Goal: Task Accomplishment & Management: Use online tool/utility

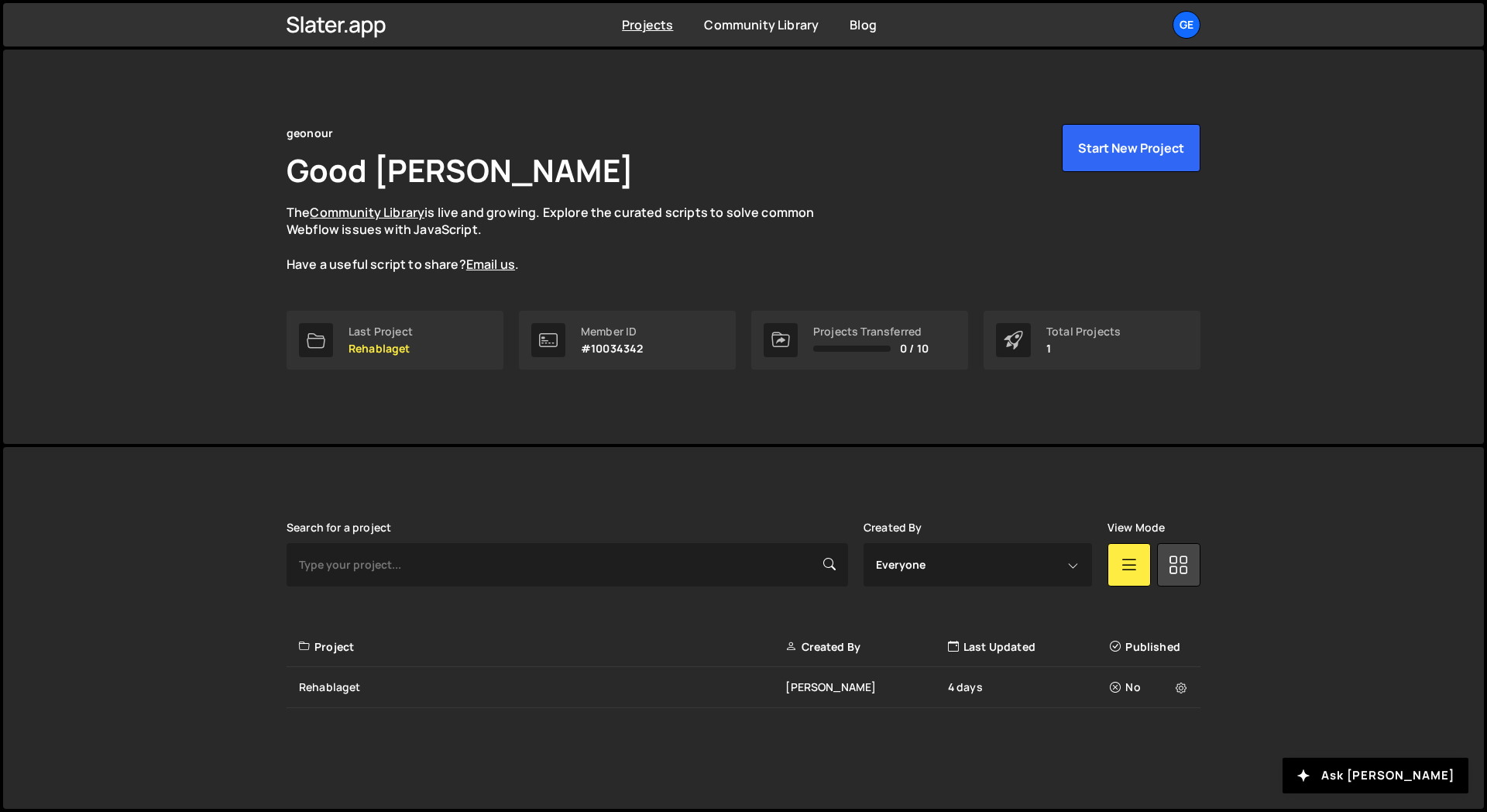
click at [711, 438] on div "geonour Good Day, Alex Ghit The Community Library is live and growing. Explore …" at bounding box center [743, 247] width 960 height 394
click at [1175, 692] on icon at bounding box center [1181, 688] width 11 height 15
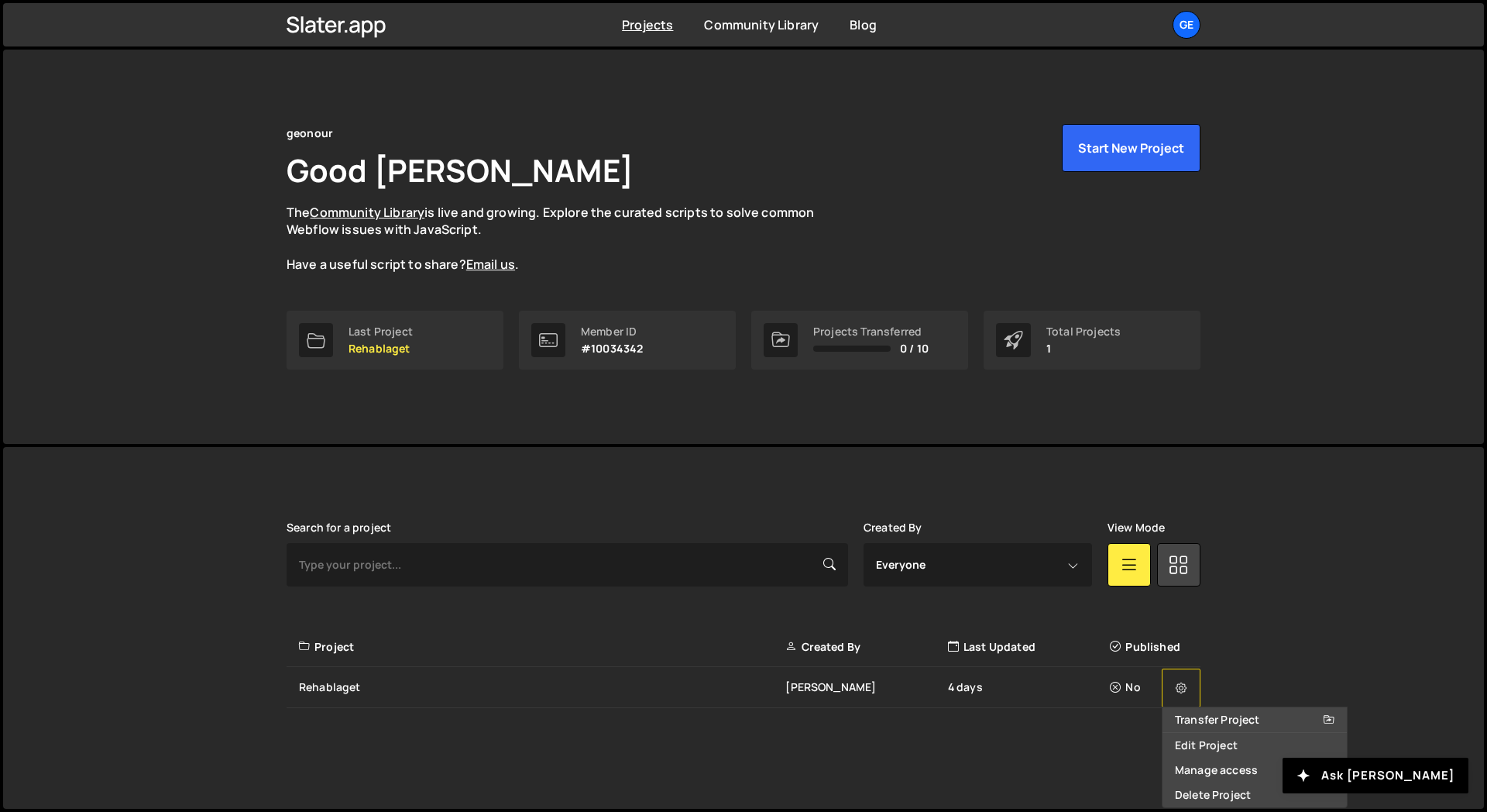
click at [1172, 673] on button at bounding box center [1181, 688] width 39 height 39
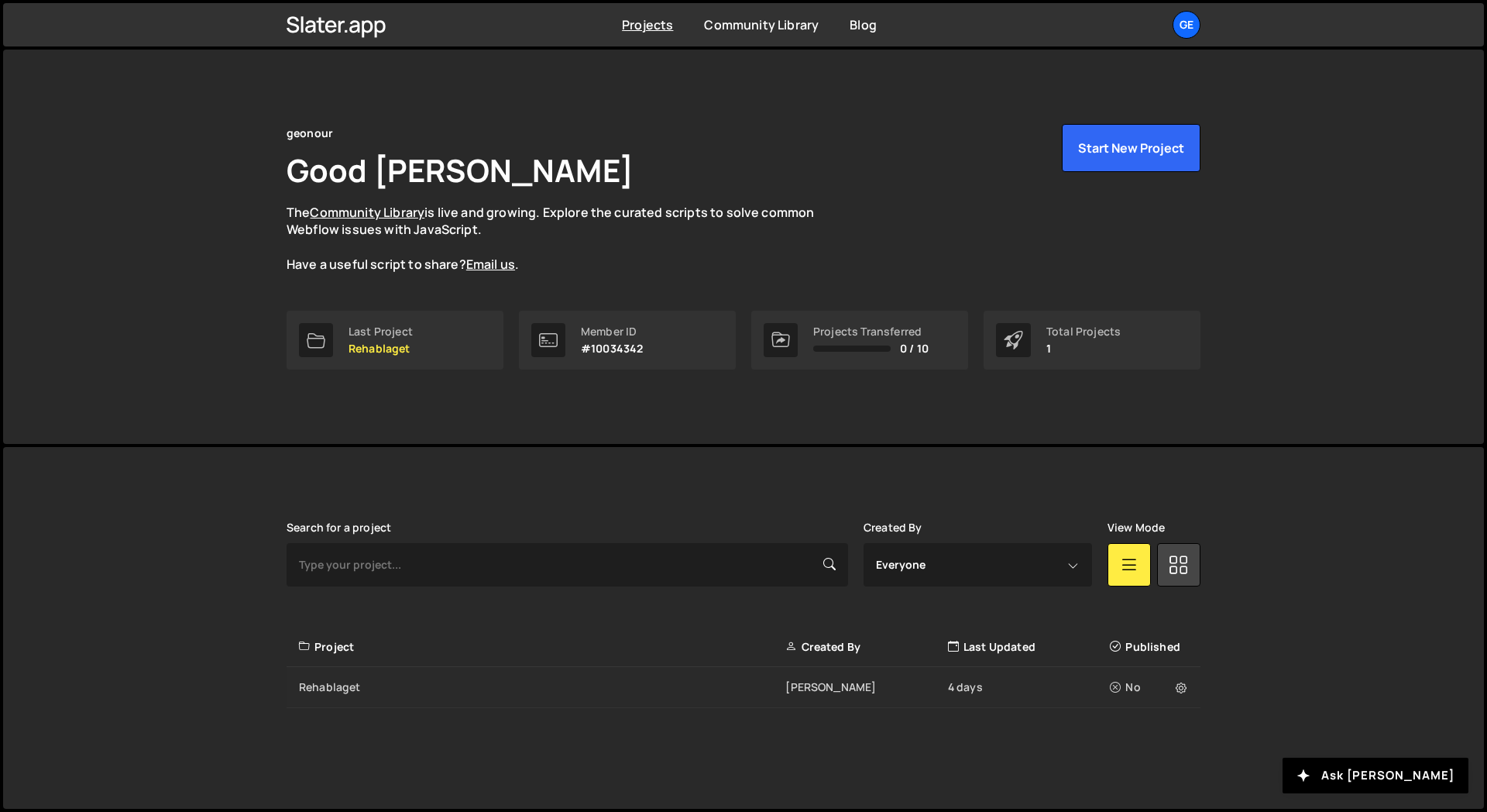
click at [711, 687] on div "Rehablaget" at bounding box center [542, 687] width 487 height 15
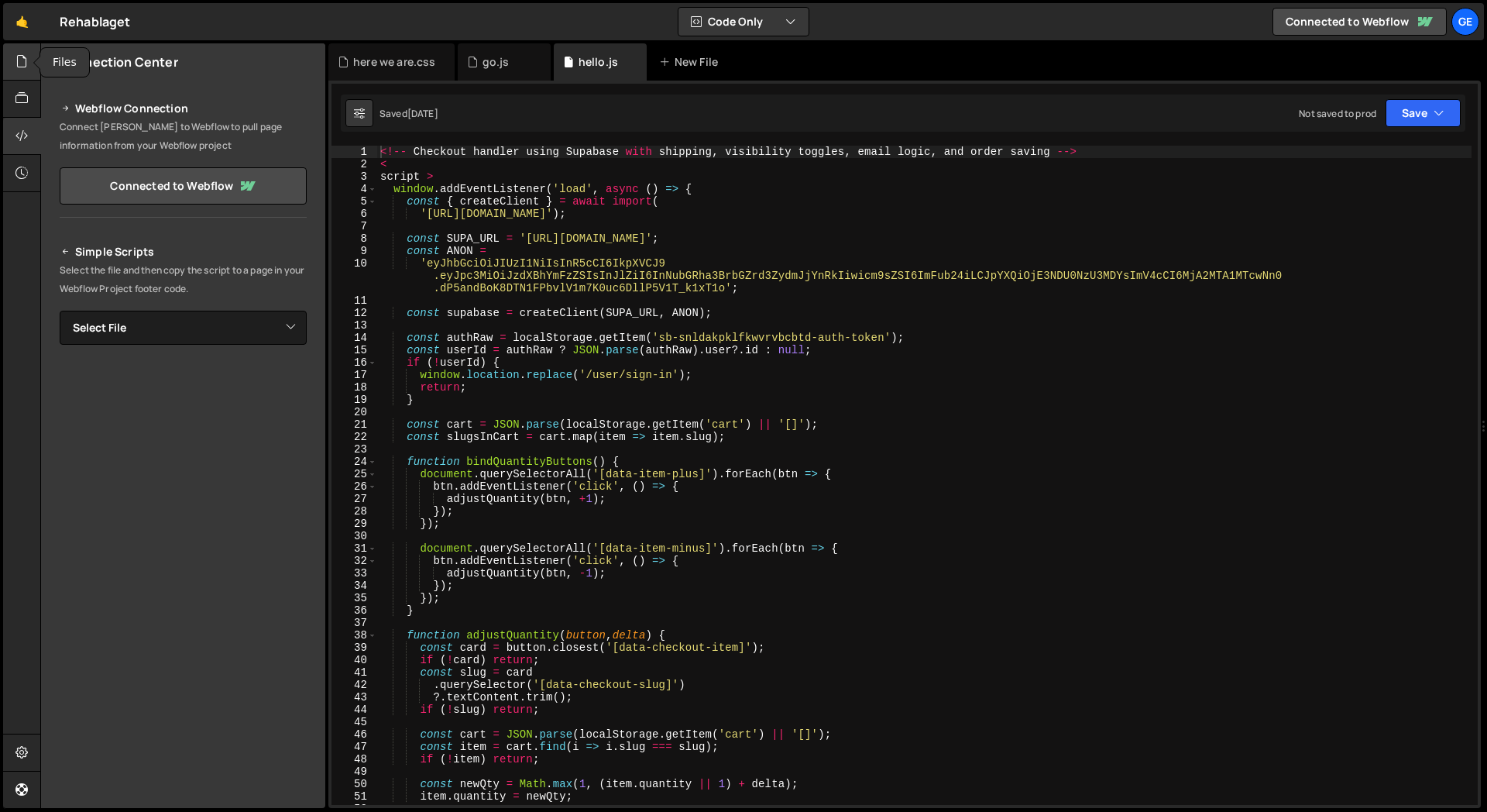
click at [29, 54] on div at bounding box center [22, 62] width 38 height 37
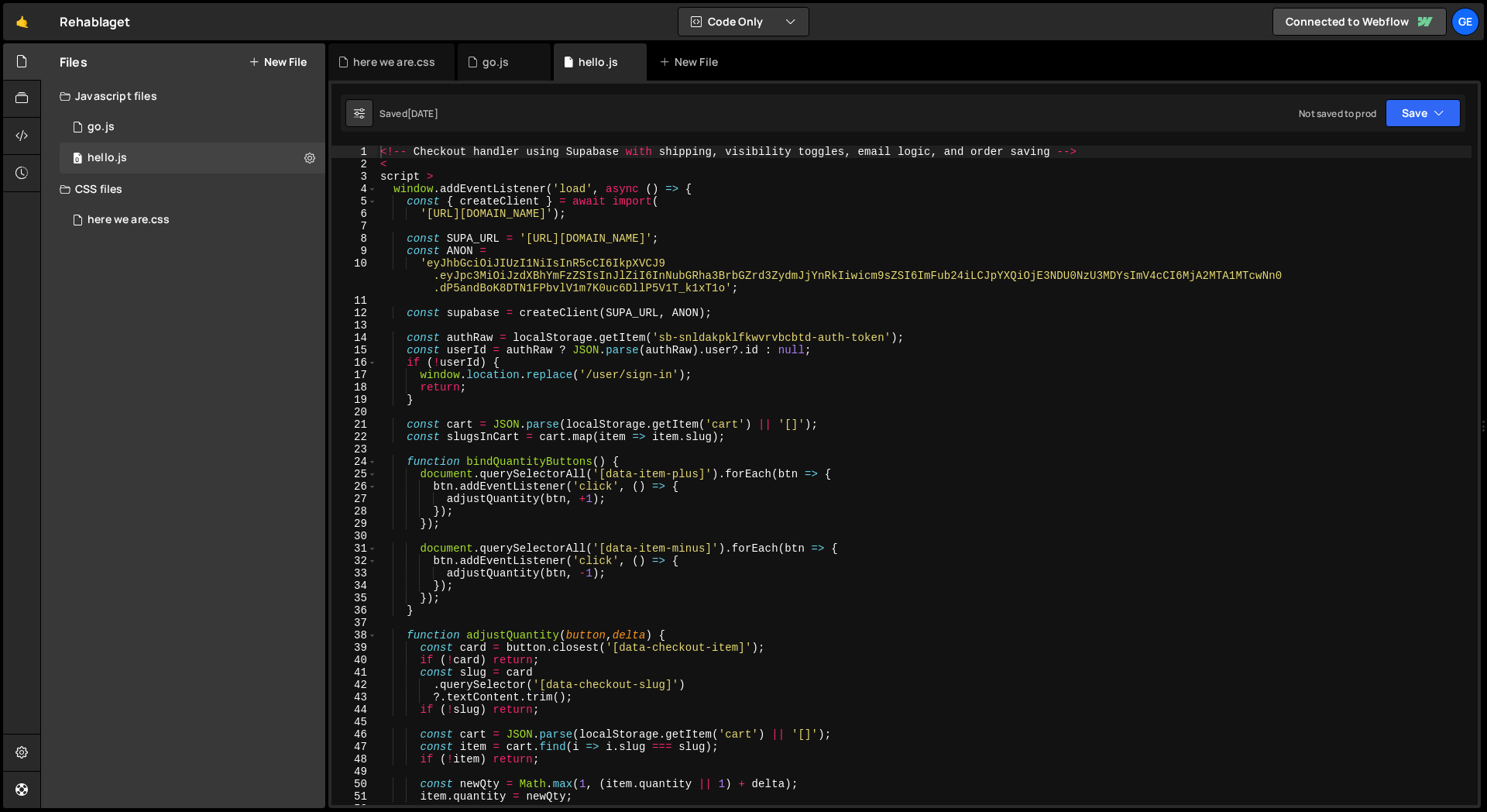
click at [192, 312] on div "Files New File Javascript files 1 go.js 0 0 hello.js 0 CSS files here we are.cs…" at bounding box center [183, 426] width 284 height 765
click at [26, 132] on icon at bounding box center [22, 135] width 13 height 17
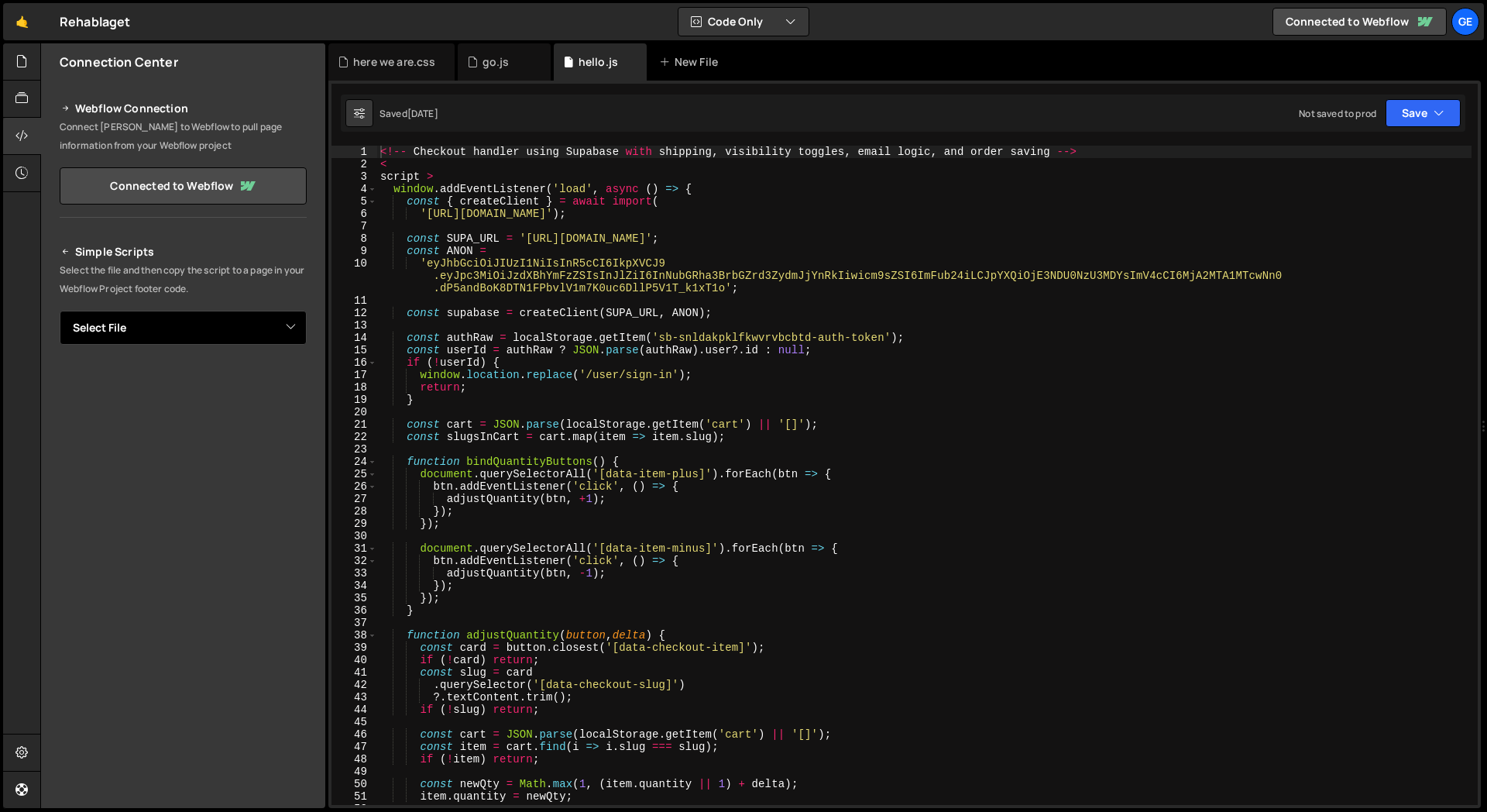
click at [162, 334] on select "Select File go.js hello.js here we are.css" at bounding box center [183, 328] width 247 height 35
click at [60, 311] on select "Select File go.js hello.js here we are.css" at bounding box center [183, 328] width 247 height 35
click at [164, 332] on select "Select File go.js hello.js here we are.css" at bounding box center [183, 328] width 247 height 35
select select "48359"
click at [60, 311] on select "Select File go.js hello.js here we are.css" at bounding box center [183, 328] width 247 height 35
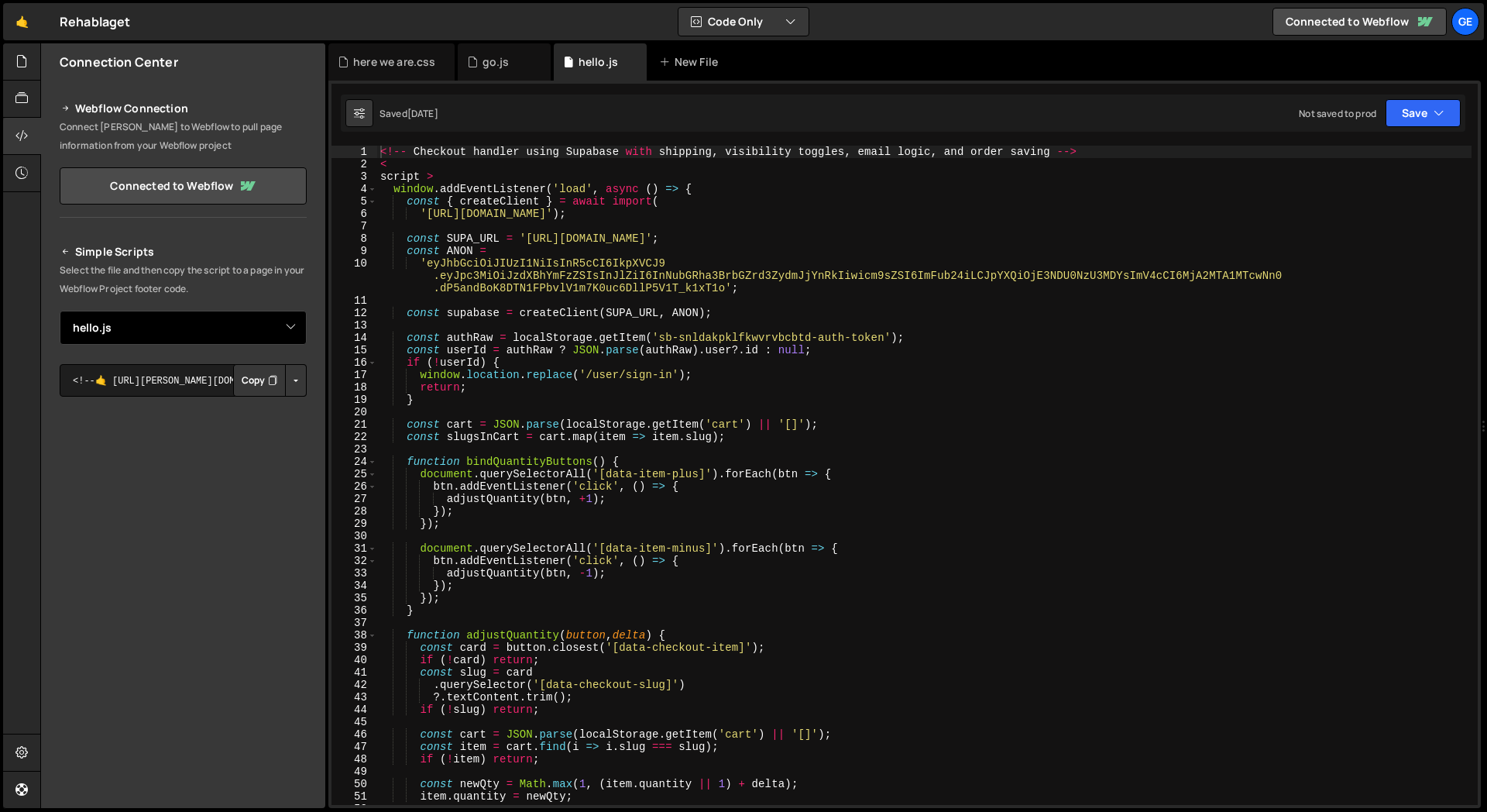
click at [146, 338] on select "Select File go.js hello.js here we are.css" at bounding box center [183, 328] width 247 height 35
click at [22, 118] on div at bounding box center [22, 136] width 38 height 37
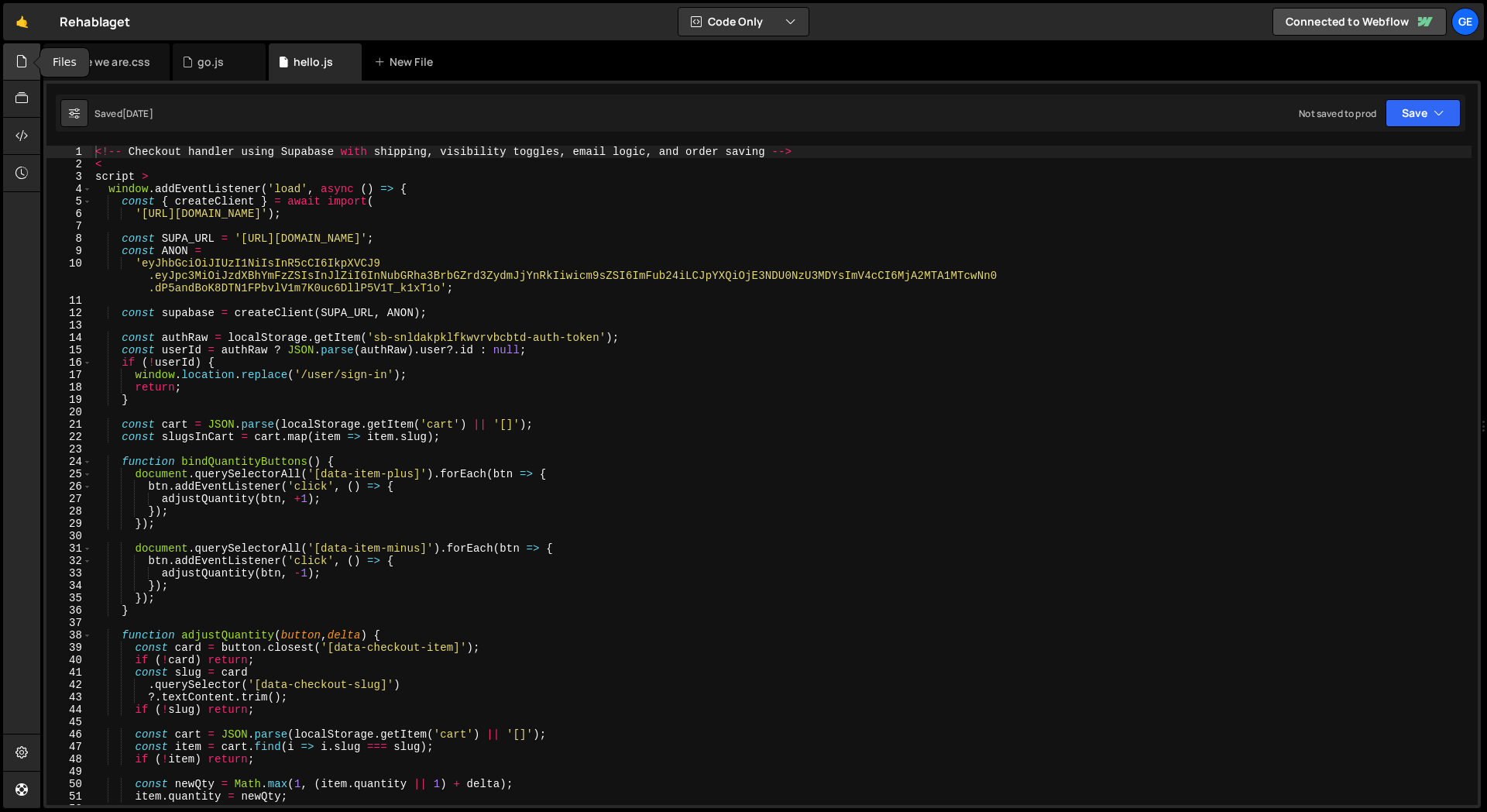
click at [18, 55] on icon at bounding box center [22, 61] width 13 height 17
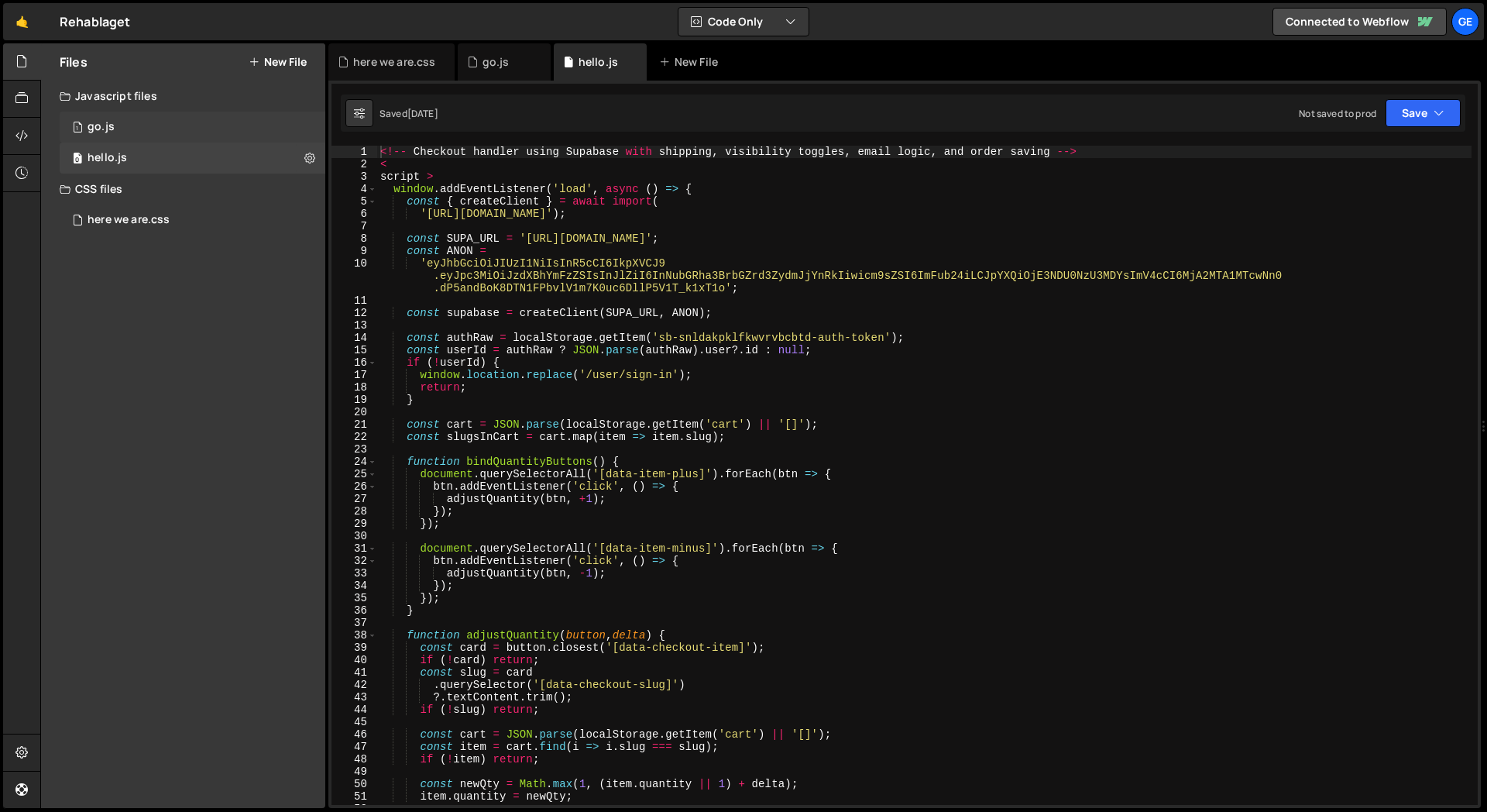
click at [167, 128] on div "1 go.js 0" at bounding box center [193, 127] width 265 height 31
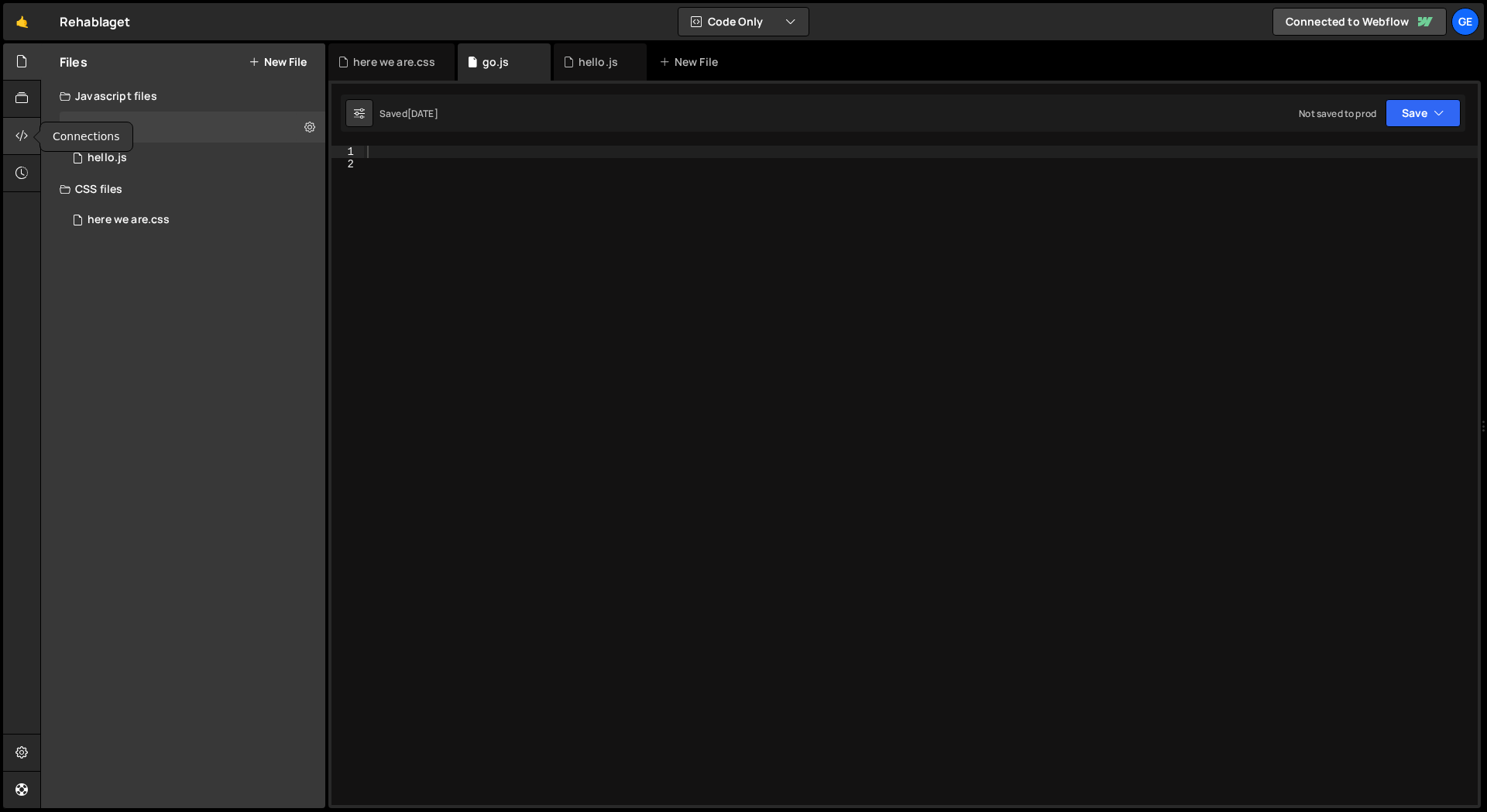
click at [18, 129] on icon at bounding box center [22, 135] width 13 height 17
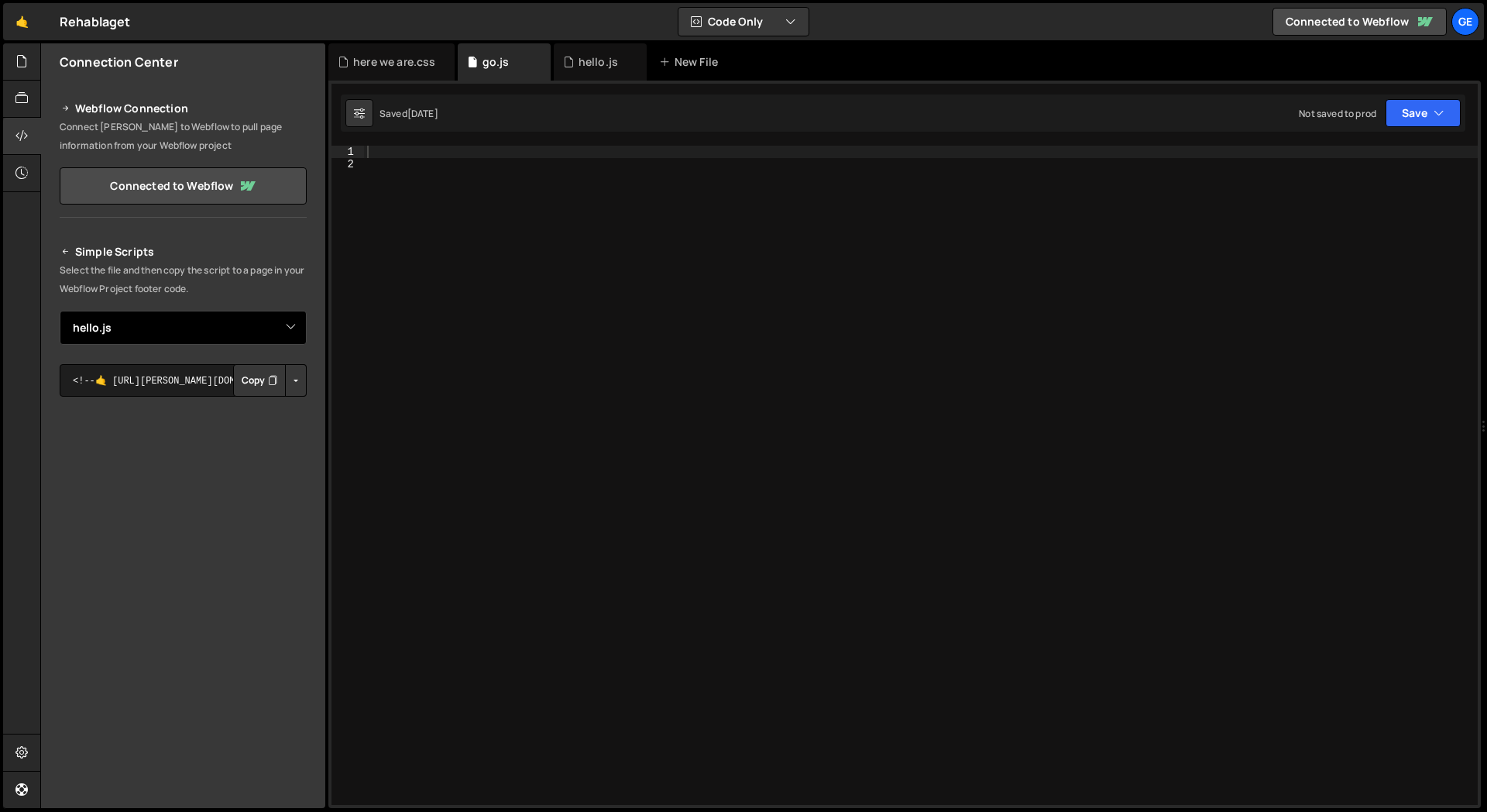
click at [233, 337] on select "Select File go.js hello.js here we are.css" at bounding box center [183, 328] width 247 height 35
click at [228, 323] on select "Select File go.js hello.js here we are.css" at bounding box center [183, 328] width 247 height 35
click at [23, 65] on icon at bounding box center [22, 61] width 13 height 17
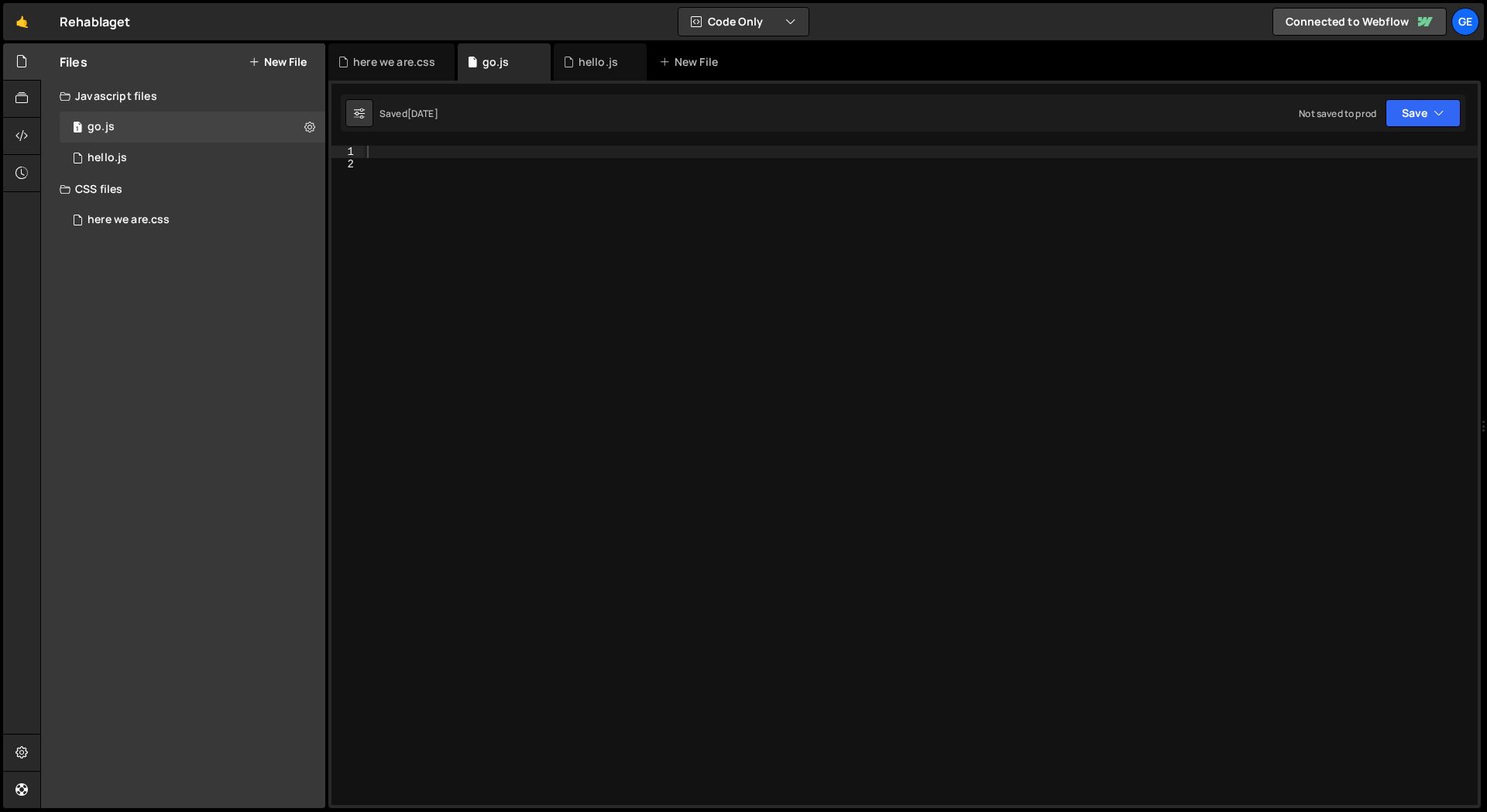
click at [204, 455] on div "Files New File Javascript files 1 go.js 0 0 hello.js 0 CSS files here we are.cs…" at bounding box center [183, 426] width 284 height 765
click at [192, 381] on div "Files New File Javascript files 1 go.js 0 0 hello.js 0 CSS files here we are.cs…" at bounding box center [183, 426] width 284 height 765
click at [183, 450] on div "Files New File Javascript files 1 go.js 0 0 hello.js 0 CSS files here we are.cs…" at bounding box center [183, 426] width 284 height 765
click at [25, 127] on icon at bounding box center [22, 135] width 13 height 17
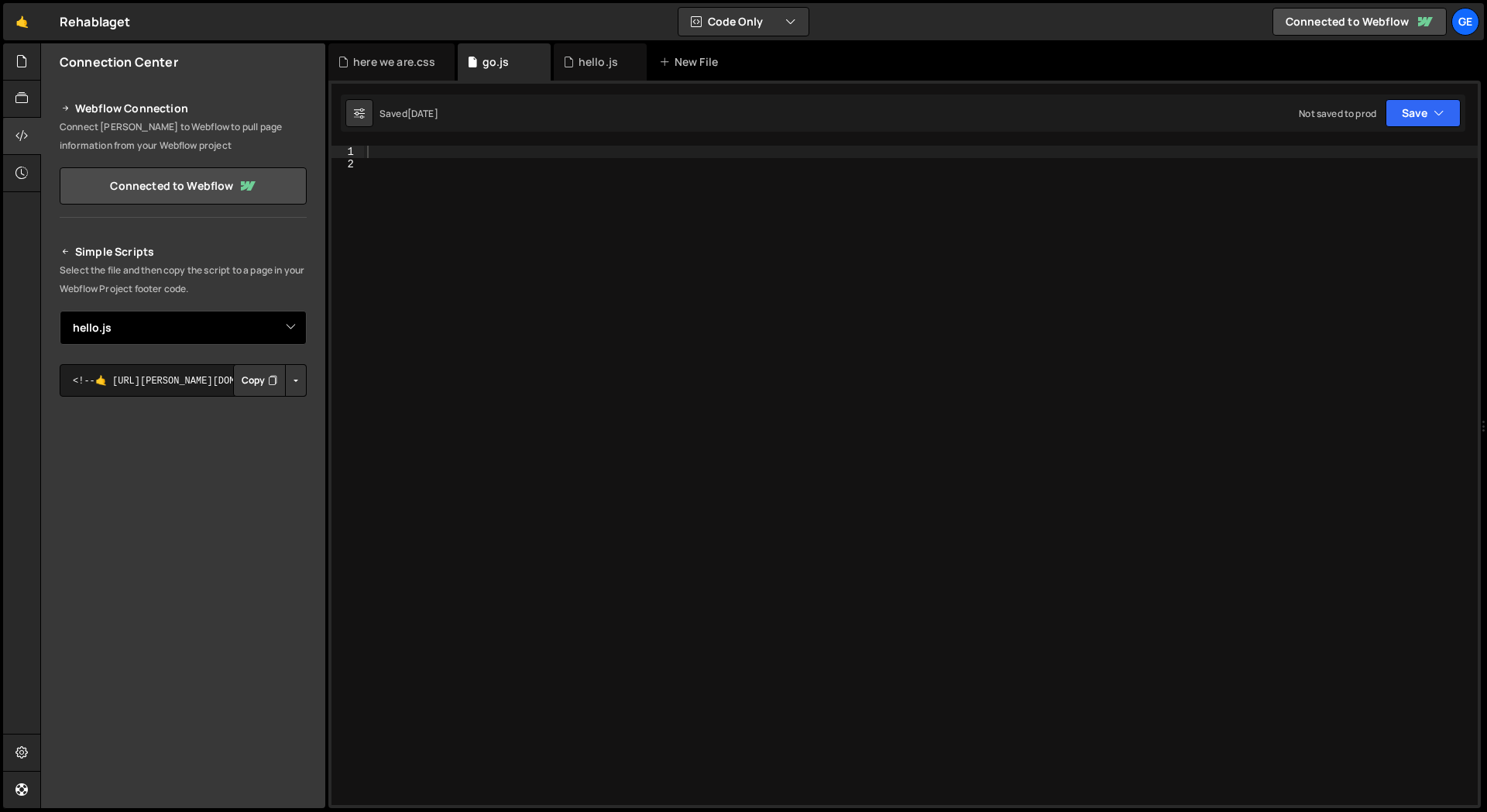
click at [199, 331] on select "Select File go.js hello.js here we are.css" at bounding box center [183, 328] width 247 height 35
click at [255, 382] on button "Copy" at bounding box center [260, 381] width 53 height 33
click at [255, 282] on p "Select the file and then copy the script to a page in your Webflow Project foot…" at bounding box center [183, 279] width 247 height 37
click at [32, 134] on div at bounding box center [22, 136] width 38 height 37
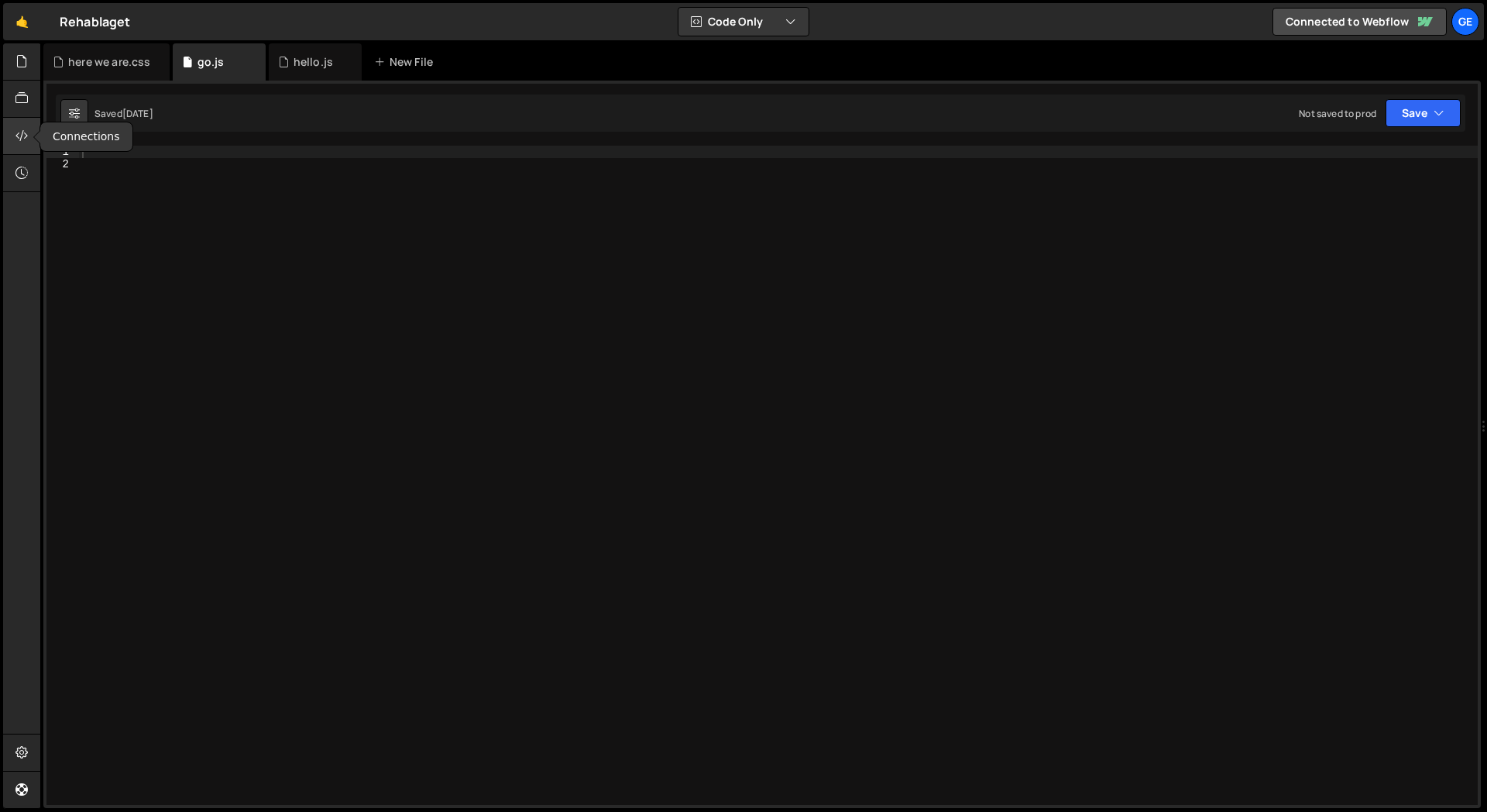
click at [23, 134] on icon at bounding box center [22, 135] width 13 height 17
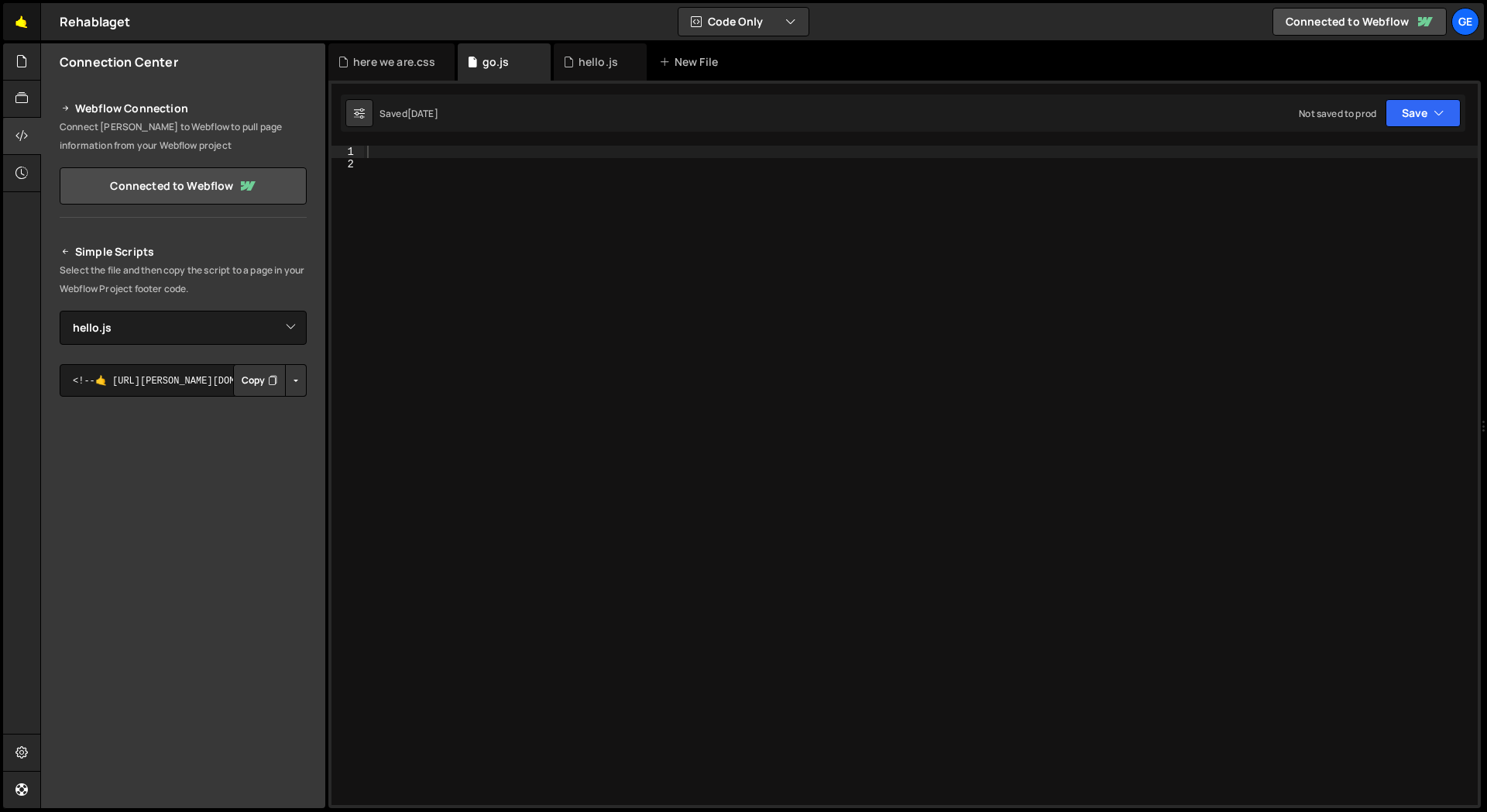
click at [21, 19] on link "🤙" at bounding box center [22, 21] width 38 height 37
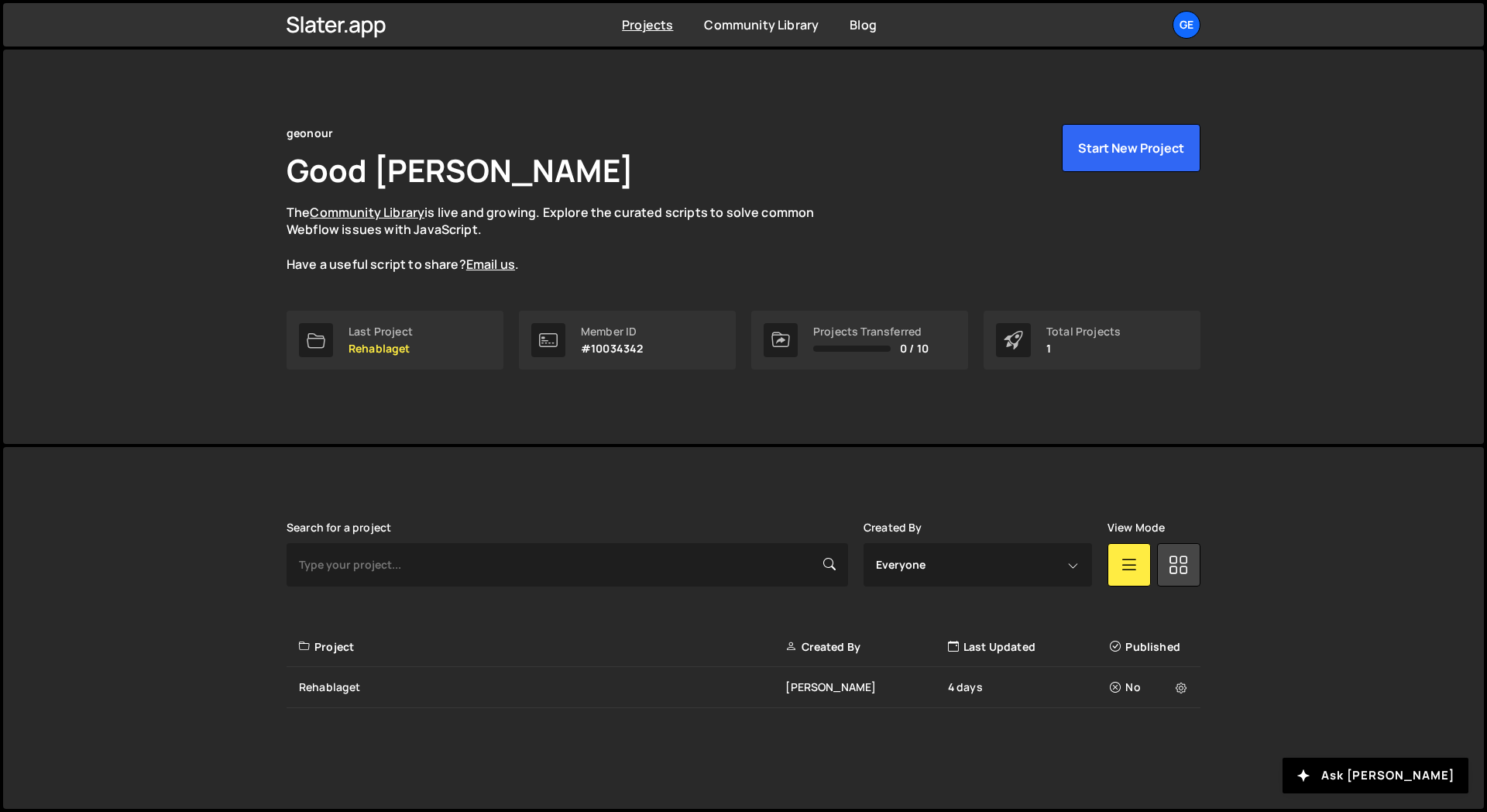
click at [161, 541] on div "Slater is designed for desktop use. Please use a larger screen to access the fu…" at bounding box center [743, 628] width 1481 height 361
click at [584, 517] on div "Slater is designed for desktop use. Please use a larger screen to access the fu…" at bounding box center [743, 614] width 960 height 335
click at [691, 634] on div "Project Created By Last Updated Published" at bounding box center [744, 647] width 914 height 41
click at [181, 359] on div "geonour Good Day, Alex Ghit The Community Library is live and growing. Explore …" at bounding box center [743, 247] width 1481 height 394
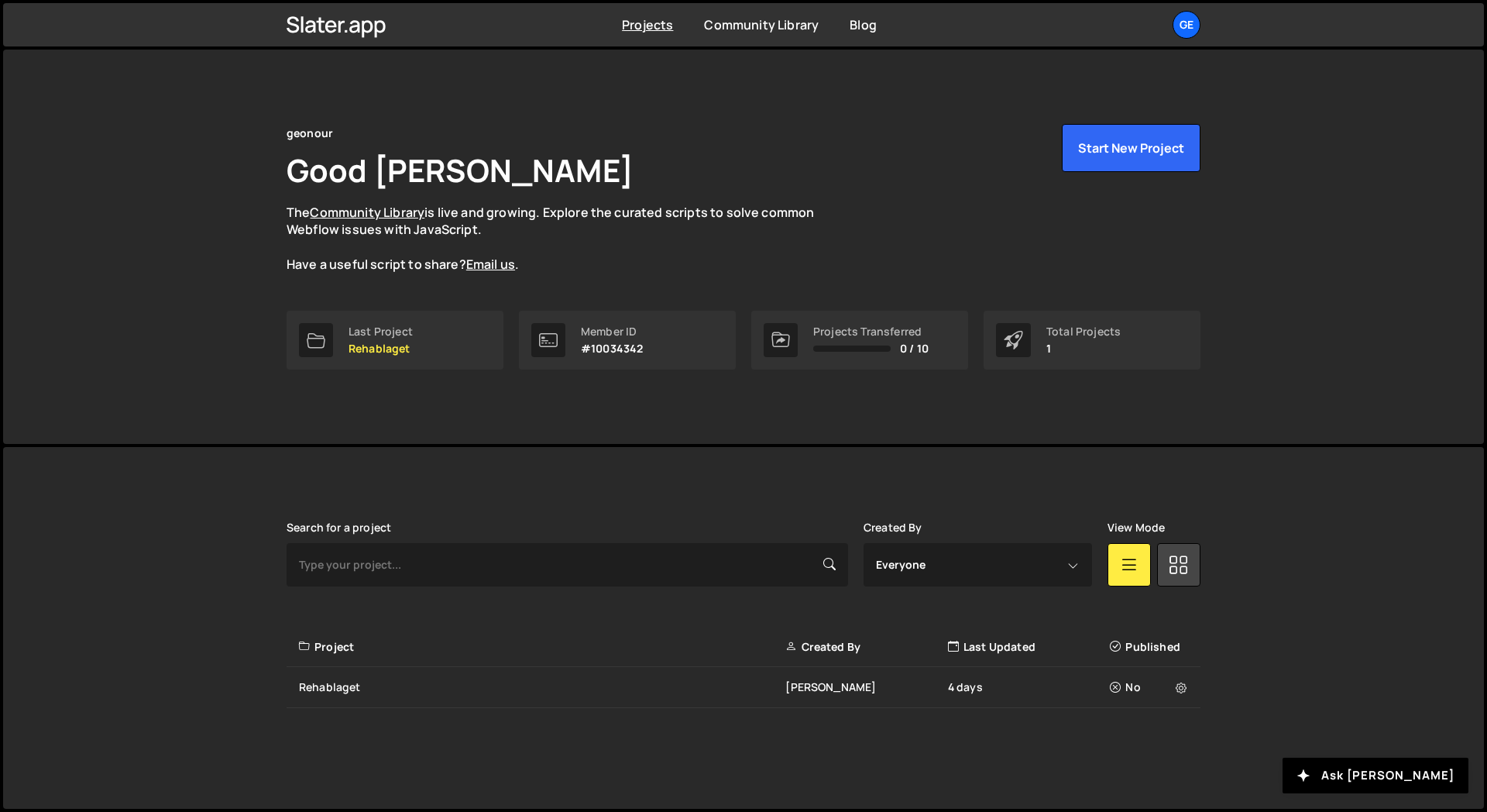
click at [181, 359] on div "geonour Good [PERSON_NAME] The Community Library is live and growing. Explore t…" at bounding box center [743, 247] width 1481 height 394
click at [292, 470] on div "Slater is designed for desktop use. Please use a larger screen to access the fu…" at bounding box center [743, 614] width 960 height 335
click at [334, 679] on div "Rehablaget" at bounding box center [542, 687] width 487 height 15
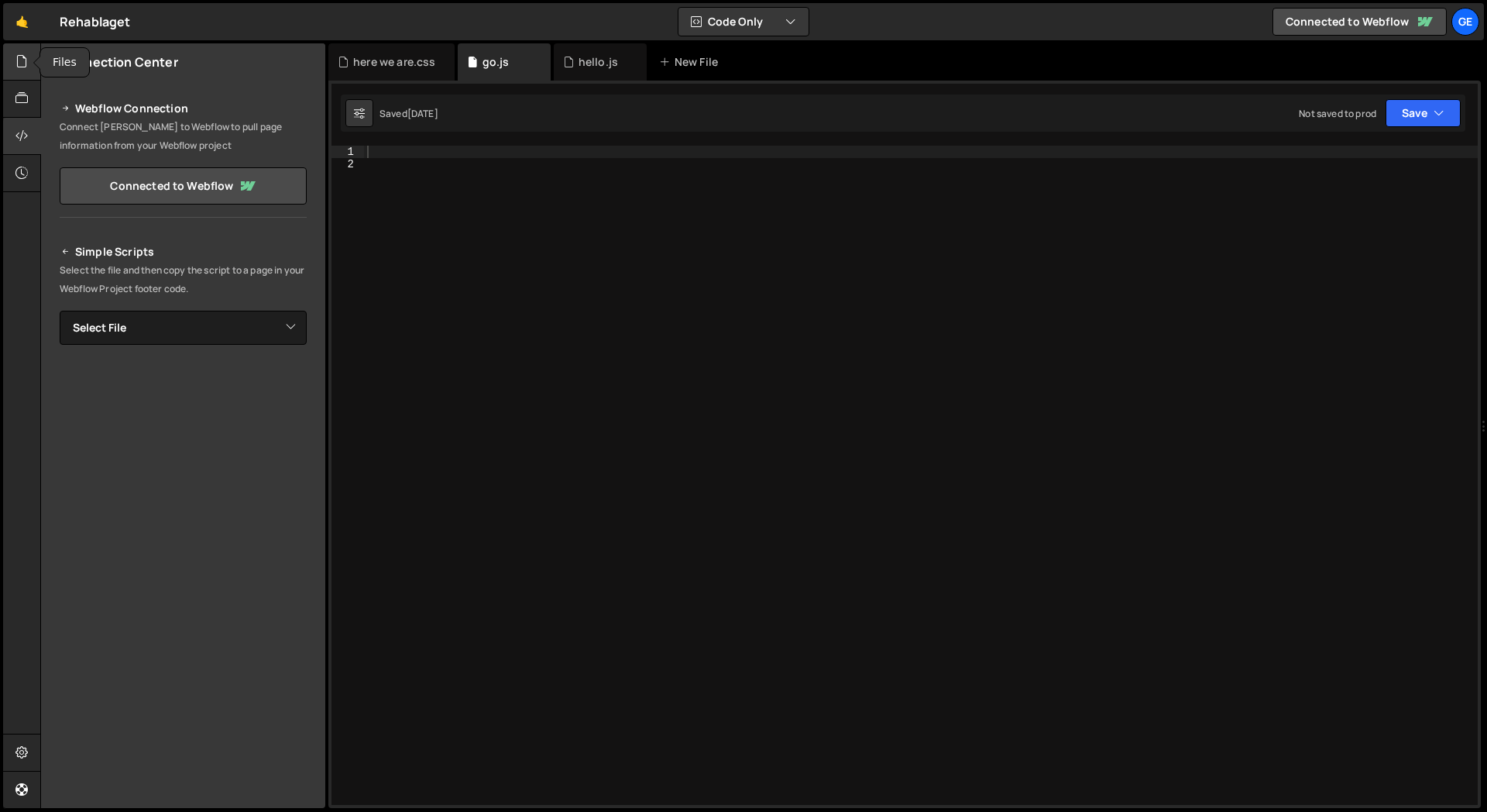
click at [27, 67] on icon at bounding box center [22, 61] width 13 height 17
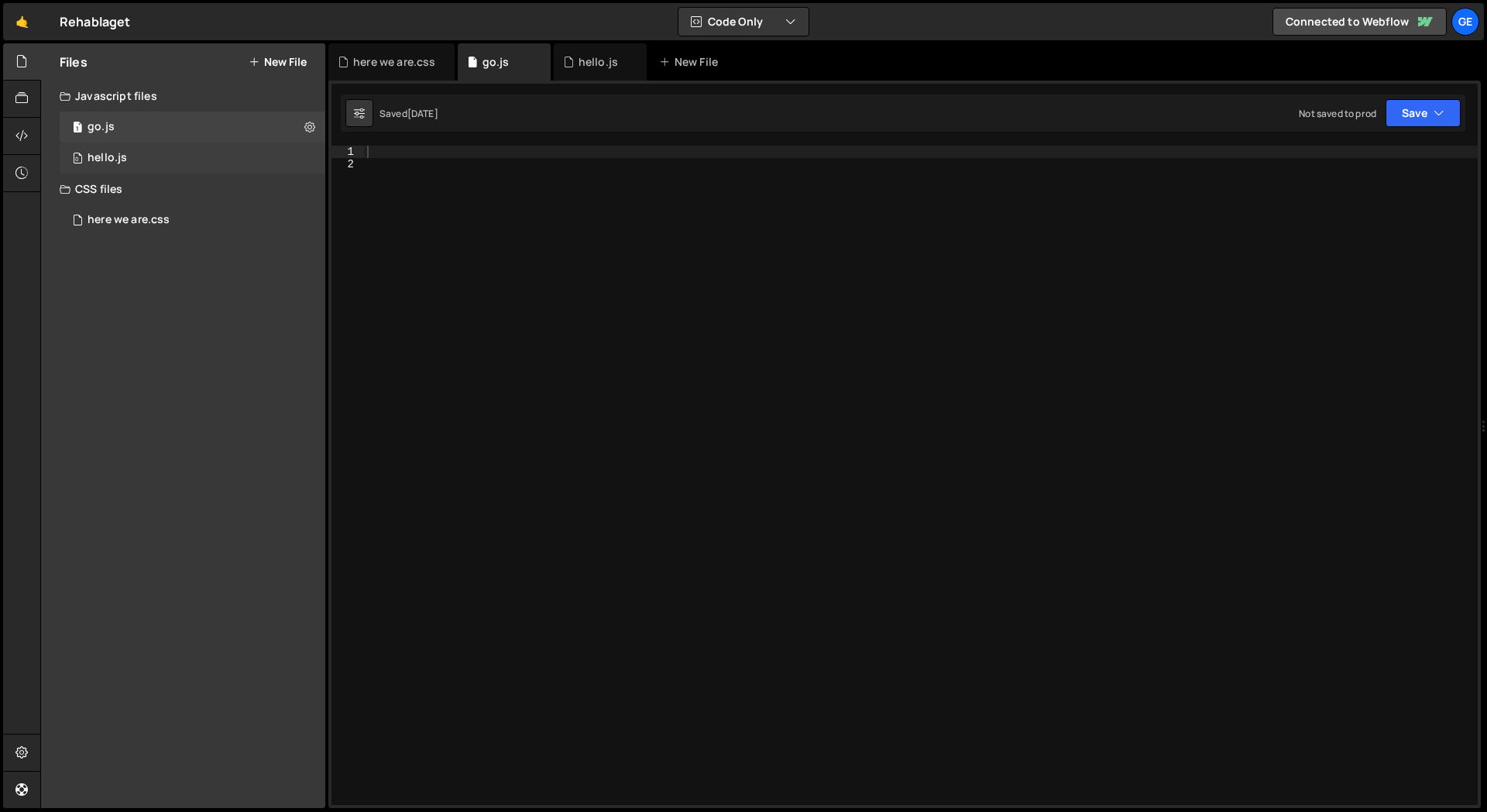
click at [126, 157] on div "0 hello.js 0" at bounding box center [193, 158] width 265 height 31
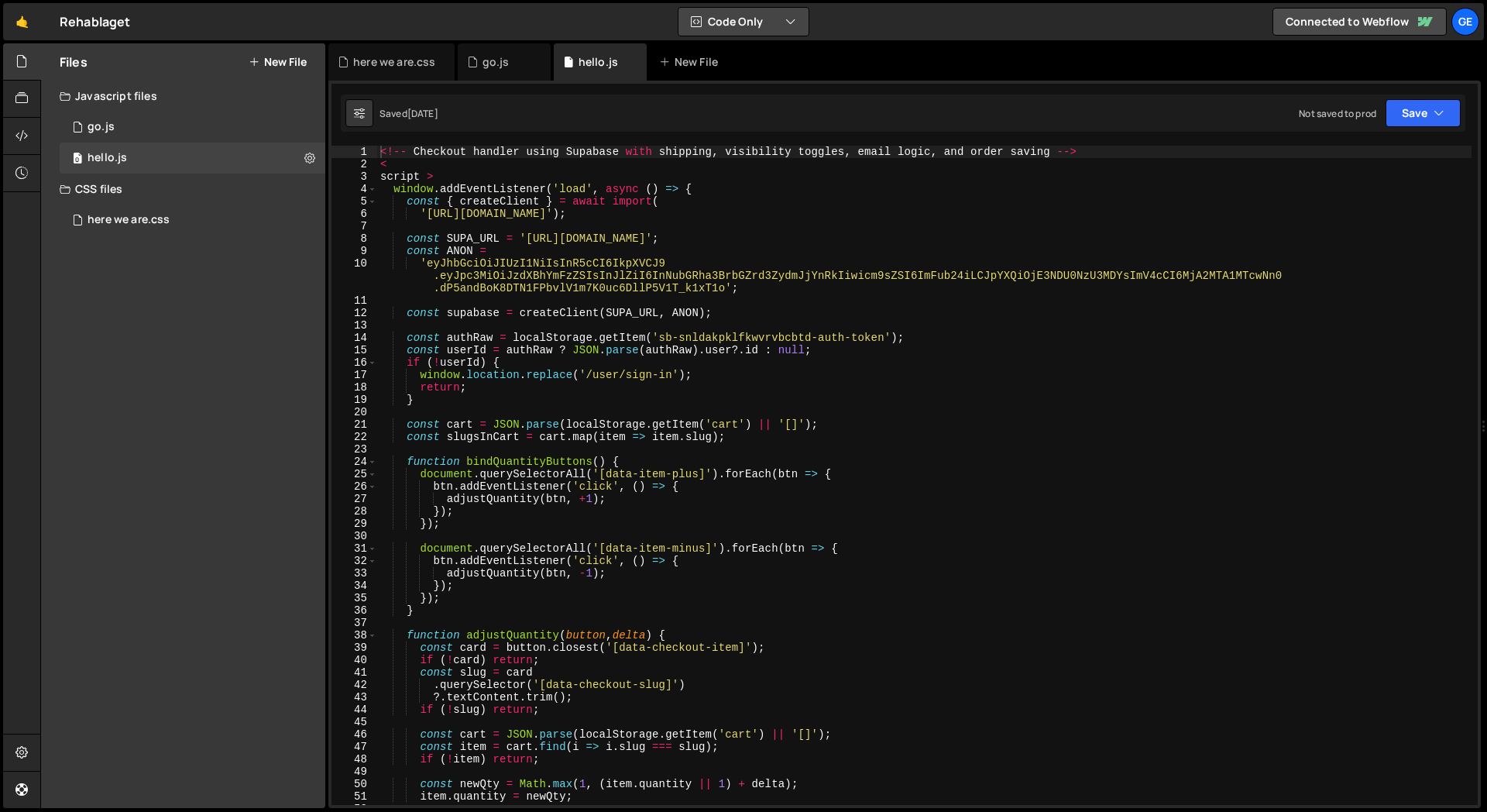
click at [744, 28] on button "Code Only" at bounding box center [743, 22] width 130 height 28
click at [731, 83] on button "Code + Tools" at bounding box center [744, 84] width 130 height 28
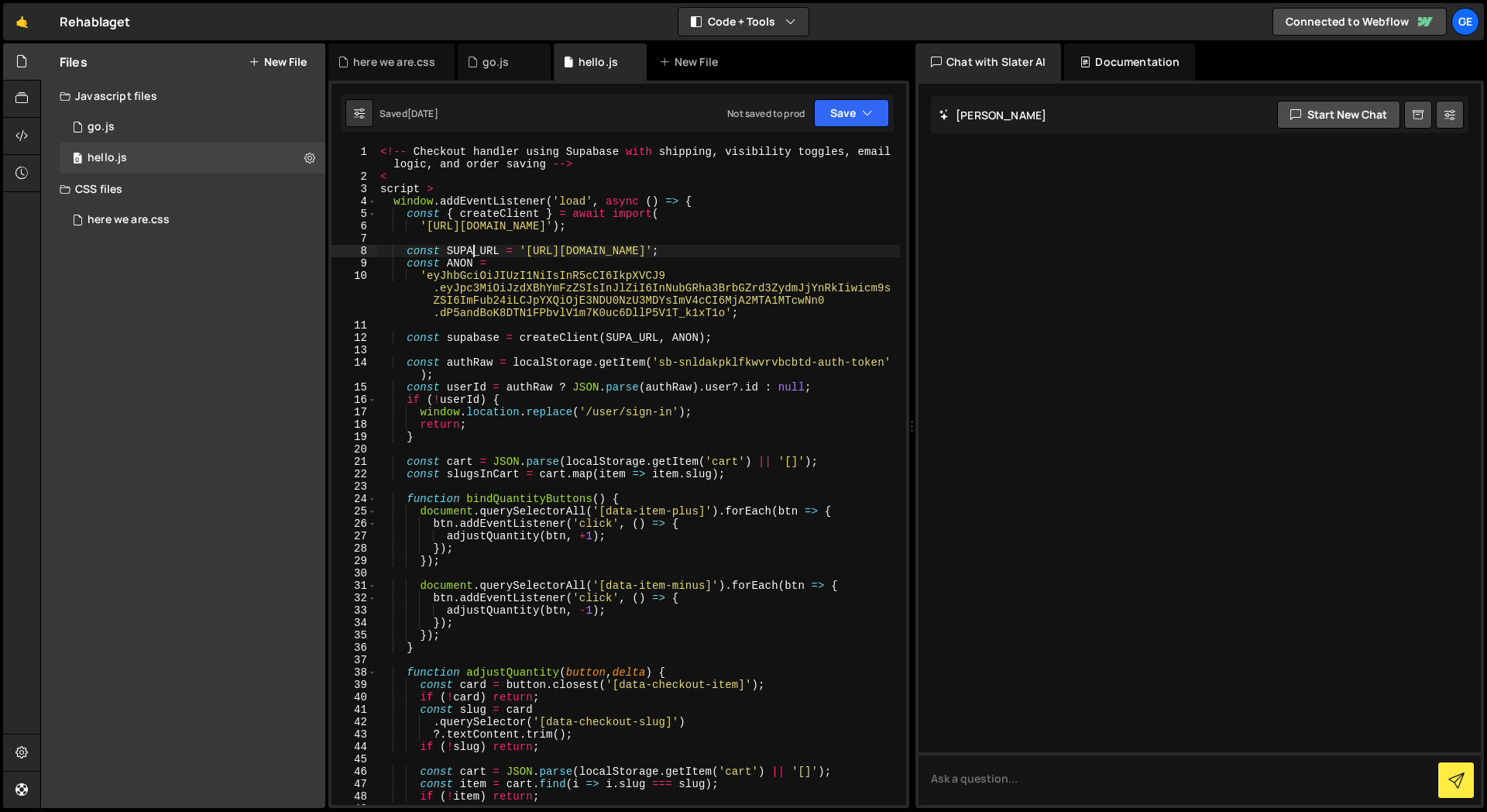
click at [476, 254] on div "<!-- Checkout handler using Supabase with shipping , visibility toggles , email…" at bounding box center [639, 493] width 523 height 697
type textarea "/script>"
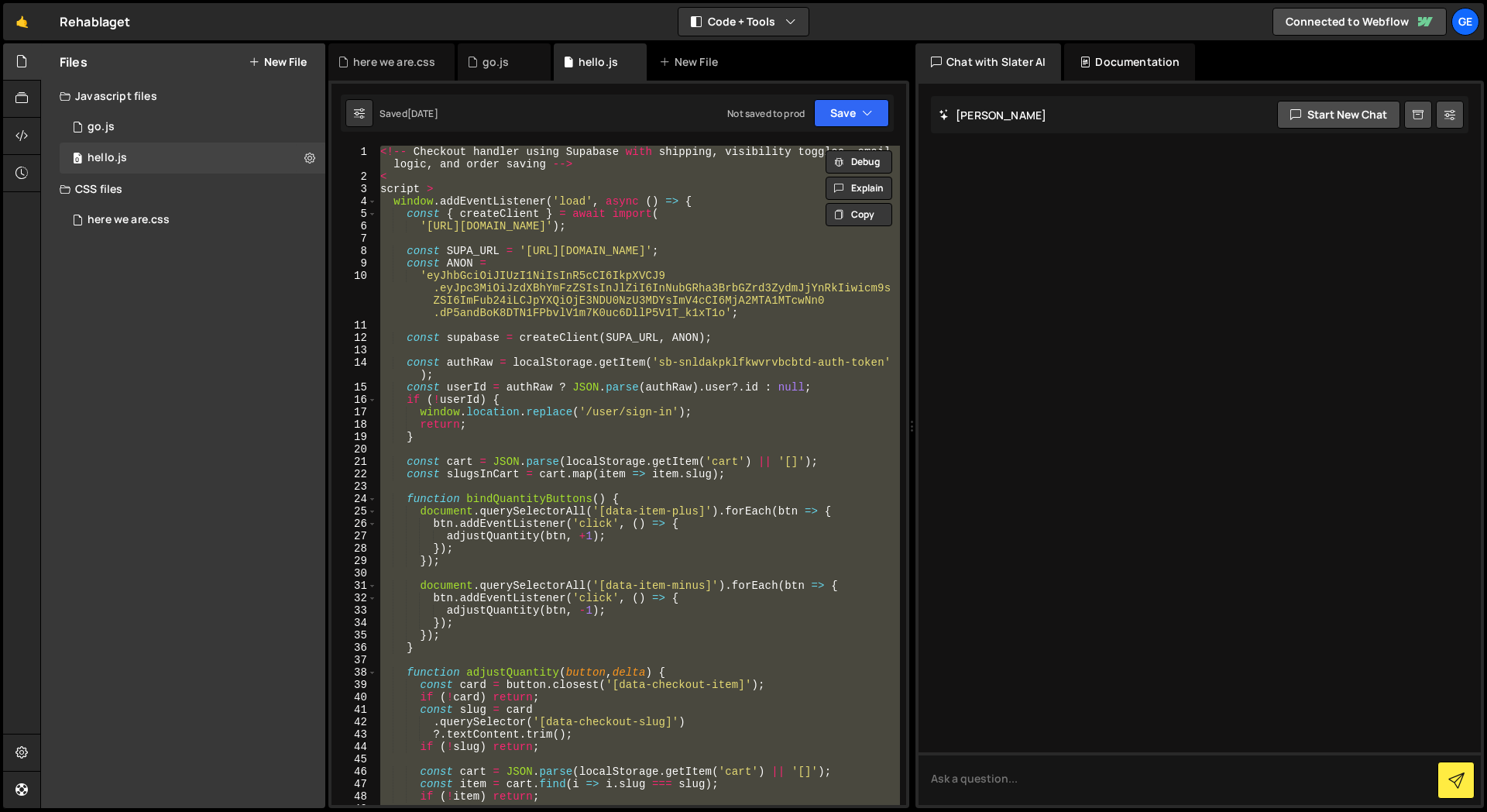
click at [1224, 403] on div at bounding box center [1199, 444] width 562 height 721
click at [1023, 773] on textarea at bounding box center [1199, 778] width 562 height 53
paste textarea "<!-- Checkout handler using Supabase with shipping, visibility toggles, email l…"
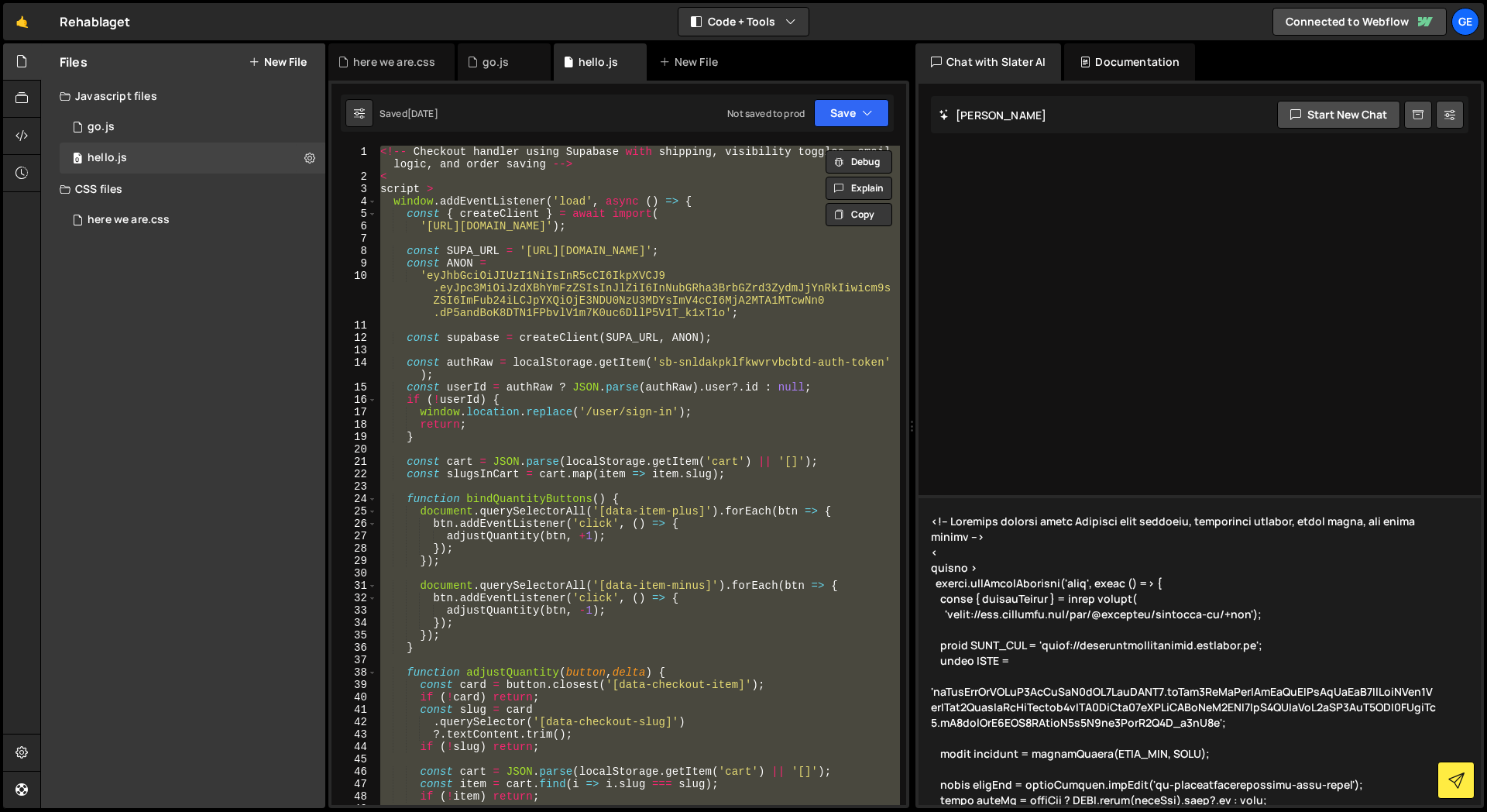
scroll to position [3890, 0]
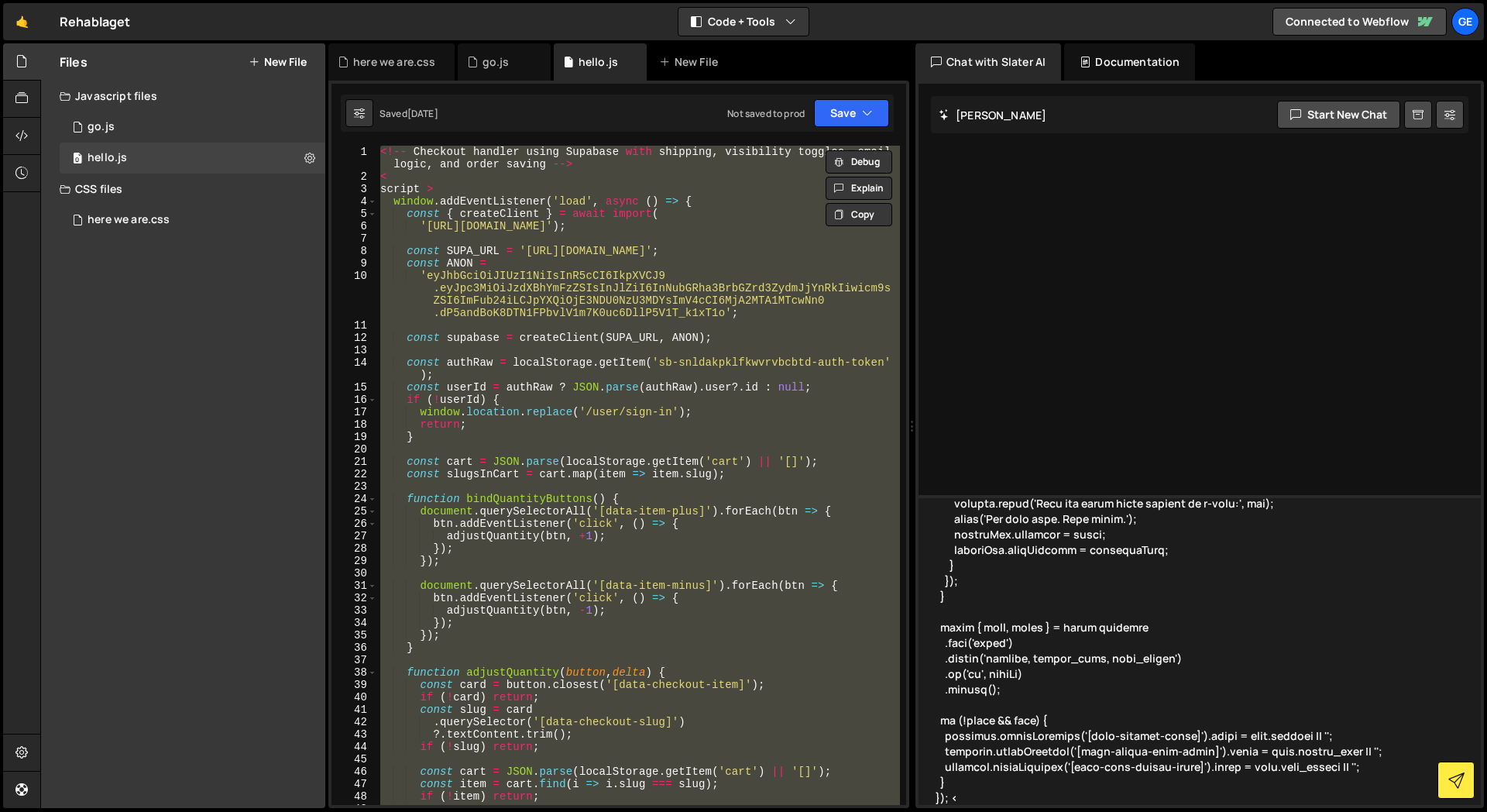
click at [1003, 791] on textarea at bounding box center [1199, 649] width 562 height 310
type textarea "<!-- Checkout handler using Supabase with shipping, visibility toggles, email l…"
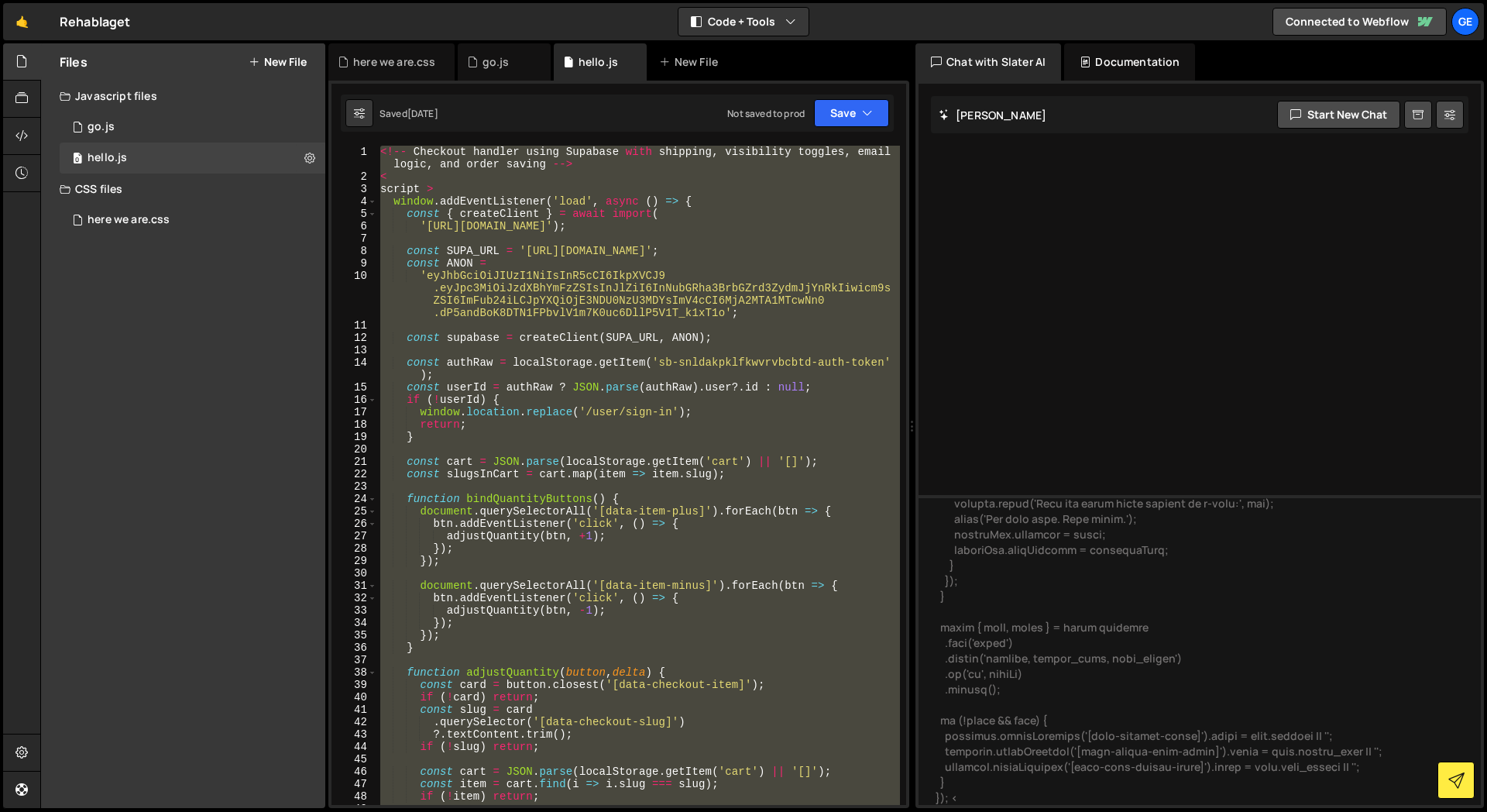
click at [556, 480] on div "<!-- Checkout handler using Supabase with shipping , visibility toggles , email…" at bounding box center [639, 475] width 523 height 659
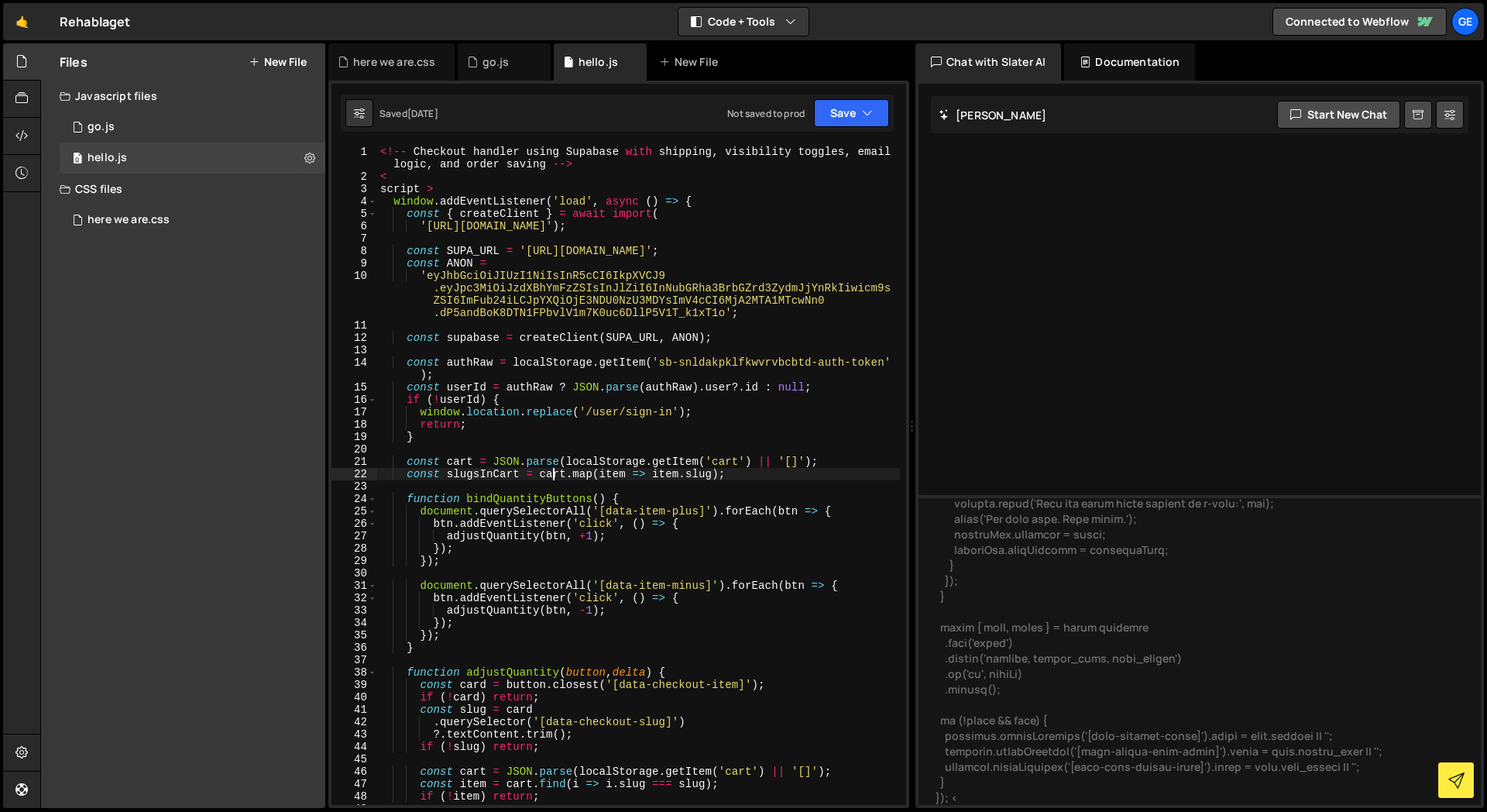
click at [556, 401] on div "<!-- Checkout handler using Supabase with shipping , visibility toggles , email…" at bounding box center [639, 493] width 523 height 697
type textarea "if (!userId) {"
click at [201, 381] on div "Files New File Javascript files 1 go.js 0 0 hello.js 0 CSS files here we are.cs…" at bounding box center [183, 426] width 284 height 765
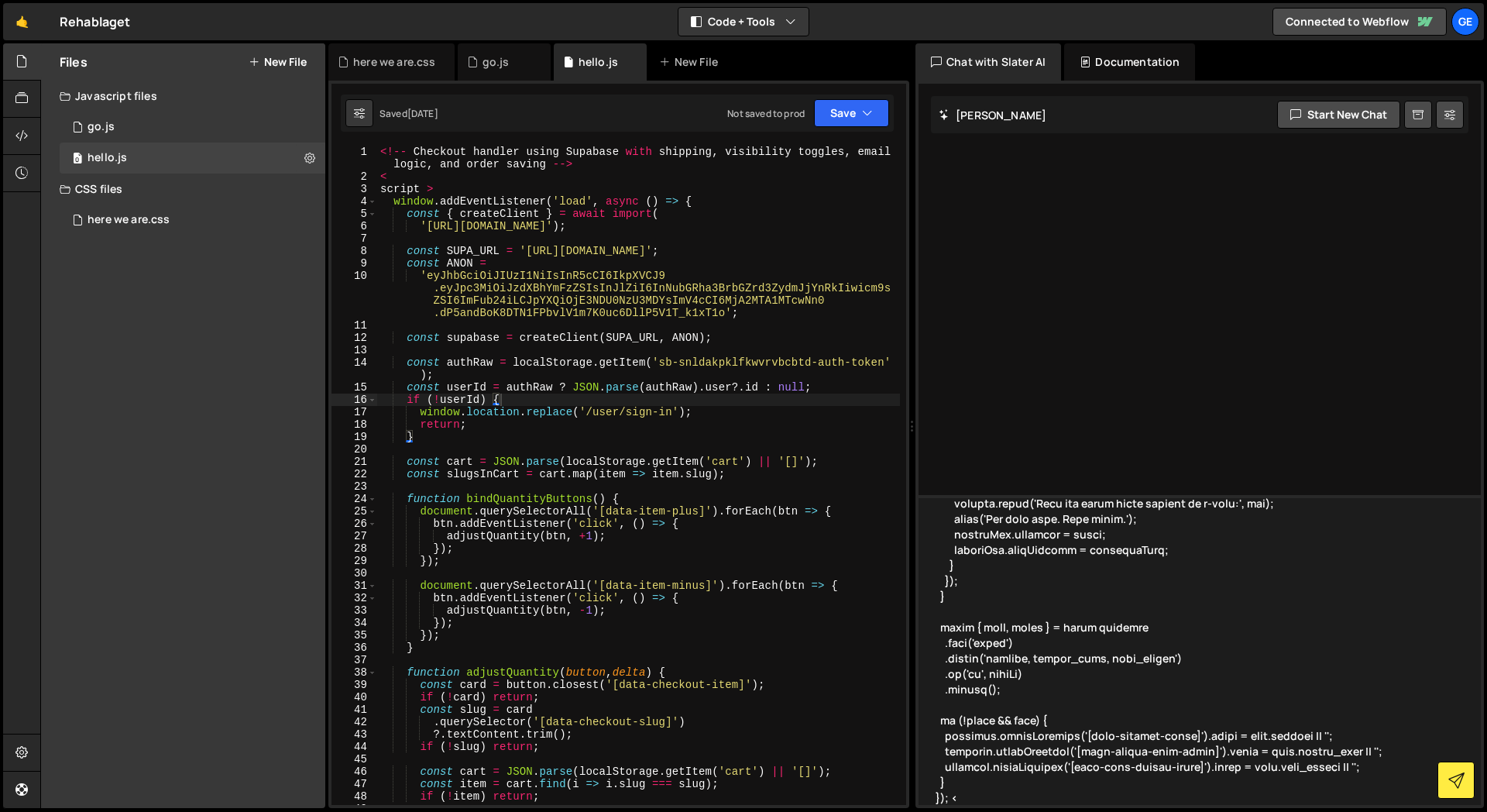
click at [1055, 652] on textarea at bounding box center [1199, 649] width 562 height 310
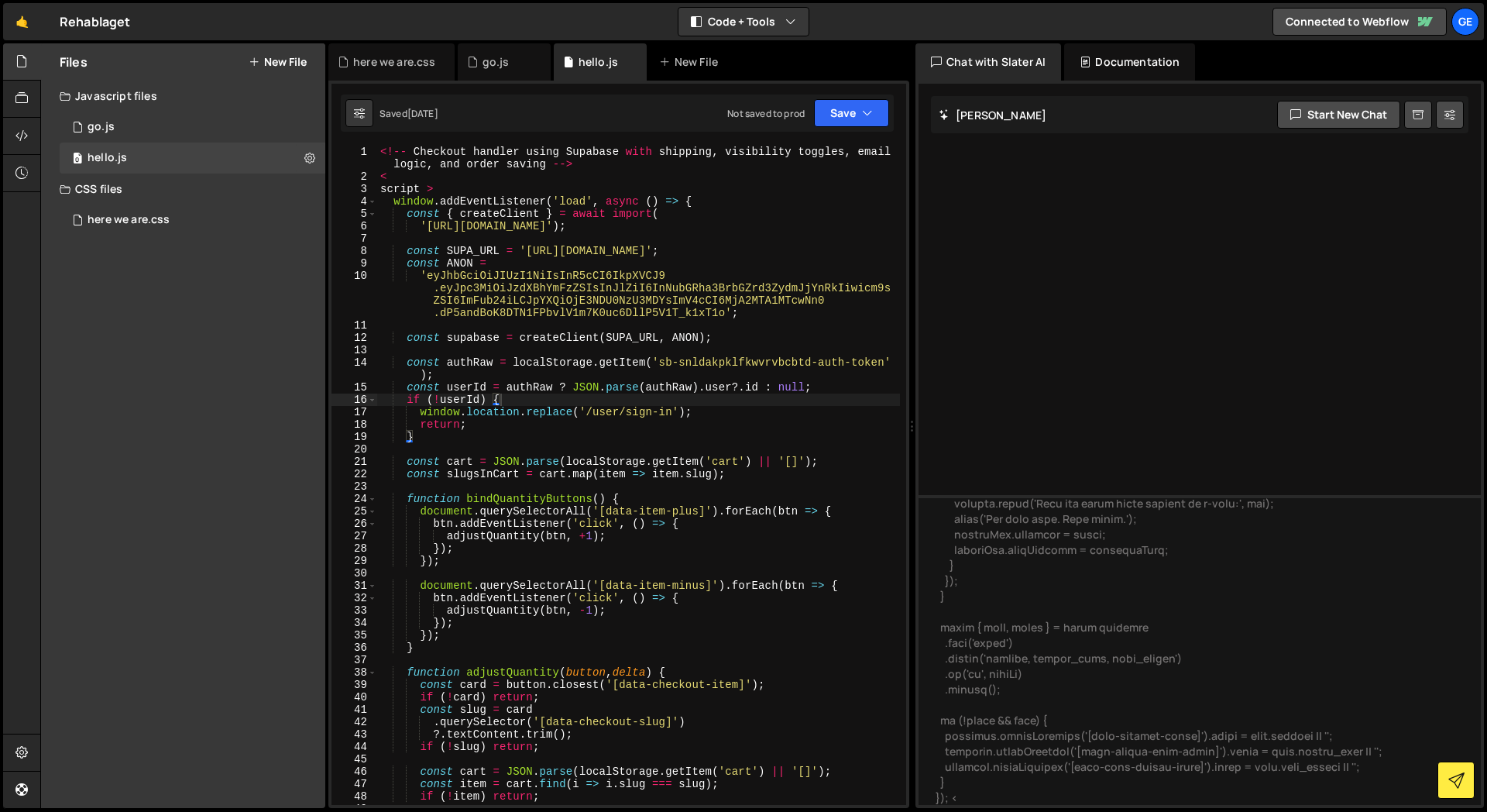
click at [1116, 67] on div "Documentation" at bounding box center [1130, 62] width 131 height 37
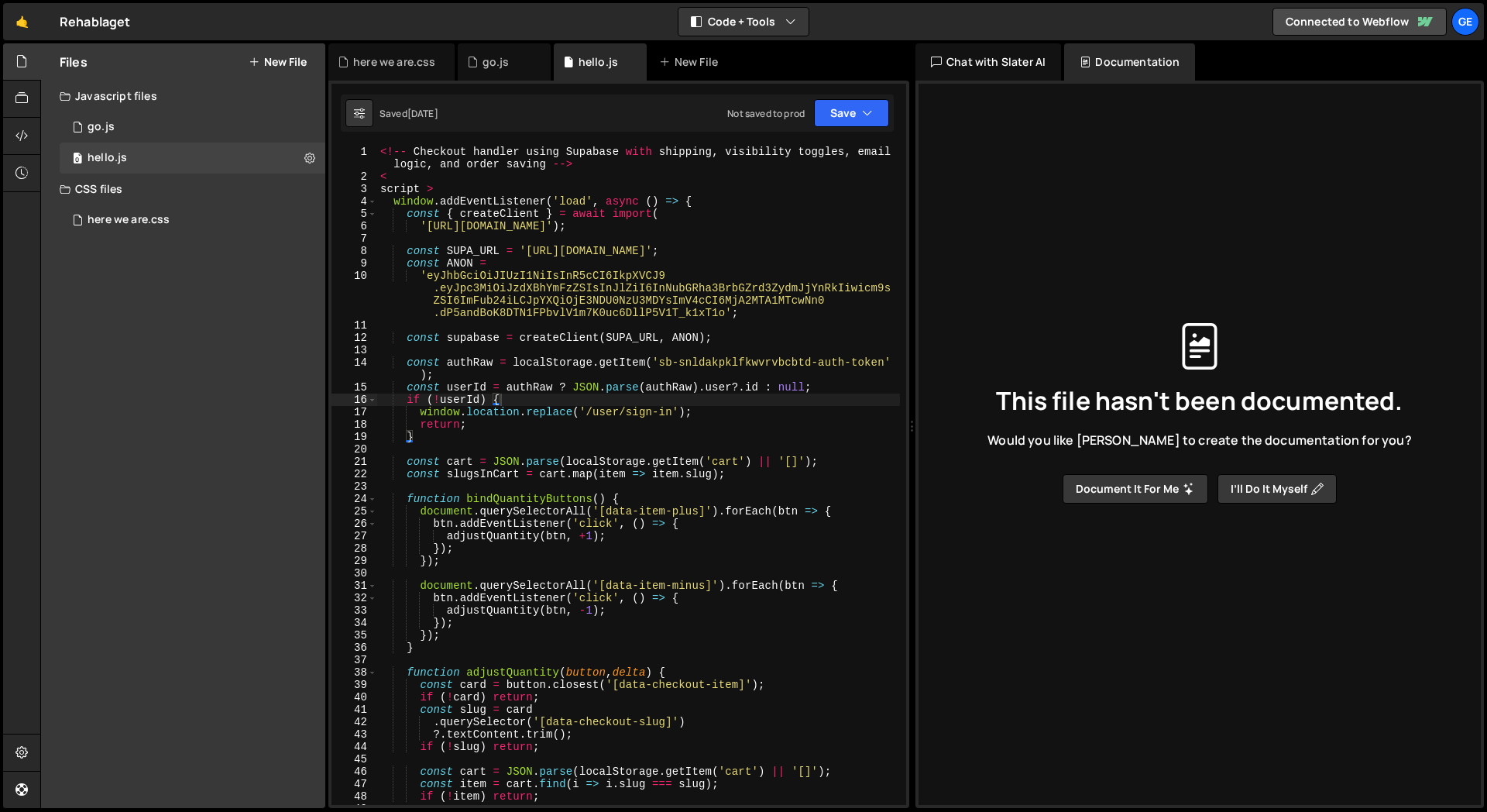
click at [973, 72] on div "Chat with Slater AI" at bounding box center [988, 62] width 145 height 37
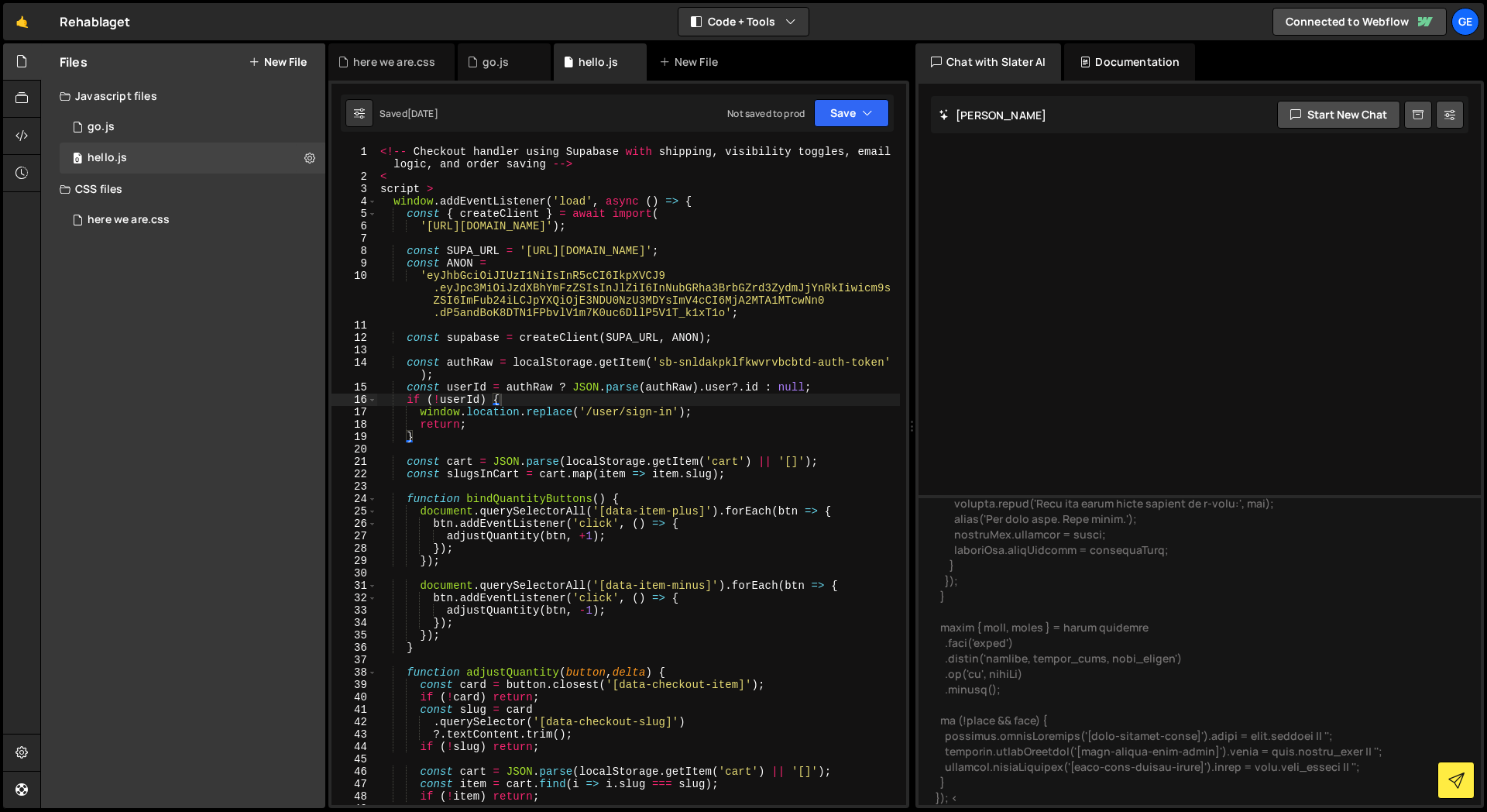
click at [1244, 61] on div "Chat with Slater AI Documentation" at bounding box center [1201, 62] width 571 height 37
click at [1363, 19] on link "Connected to Webflow" at bounding box center [1360, 22] width 174 height 28
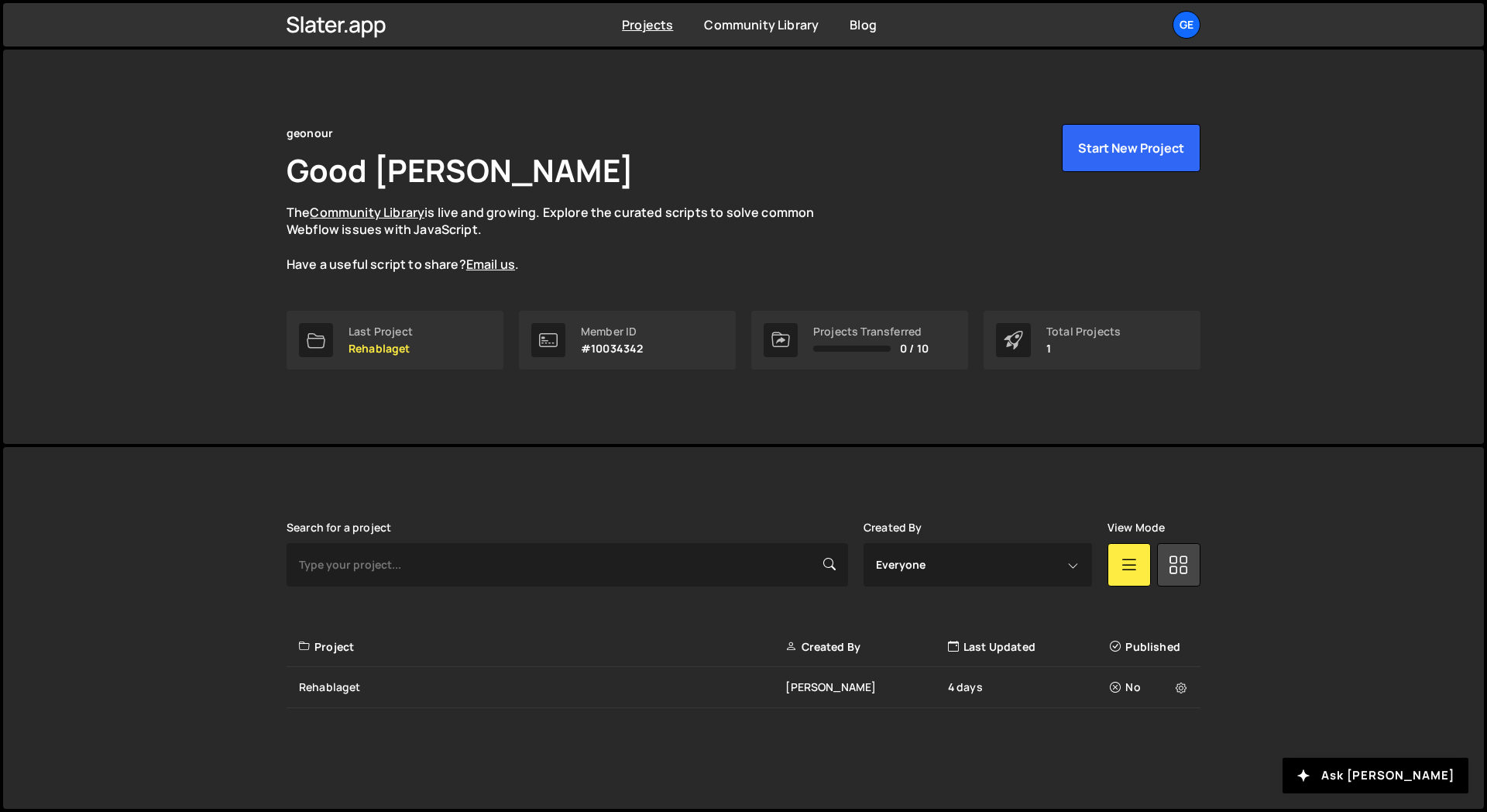
click at [803, 147] on div "geonour Good [PERSON_NAME] The Community Library is live and growing. Explore t…" at bounding box center [744, 198] width 914 height 150
click at [765, 165] on div "geonour Good [PERSON_NAME] The Community Library is live and growing. Explore t…" at bounding box center [744, 198] width 914 height 150
click at [744, 161] on div "geonour Good [PERSON_NAME] The Community Library is live and growing. Explore t…" at bounding box center [744, 198] width 914 height 150
click at [223, 238] on div "geonour Good [PERSON_NAME] The Community Library is live and growing. Explore t…" at bounding box center [743, 247] width 1481 height 394
click at [231, 255] on div "geonour Good [PERSON_NAME] The Community Library is live and growing. Explore t…" at bounding box center [743, 247] width 1481 height 394
